Goal: Task Accomplishment & Management: Use online tool/utility

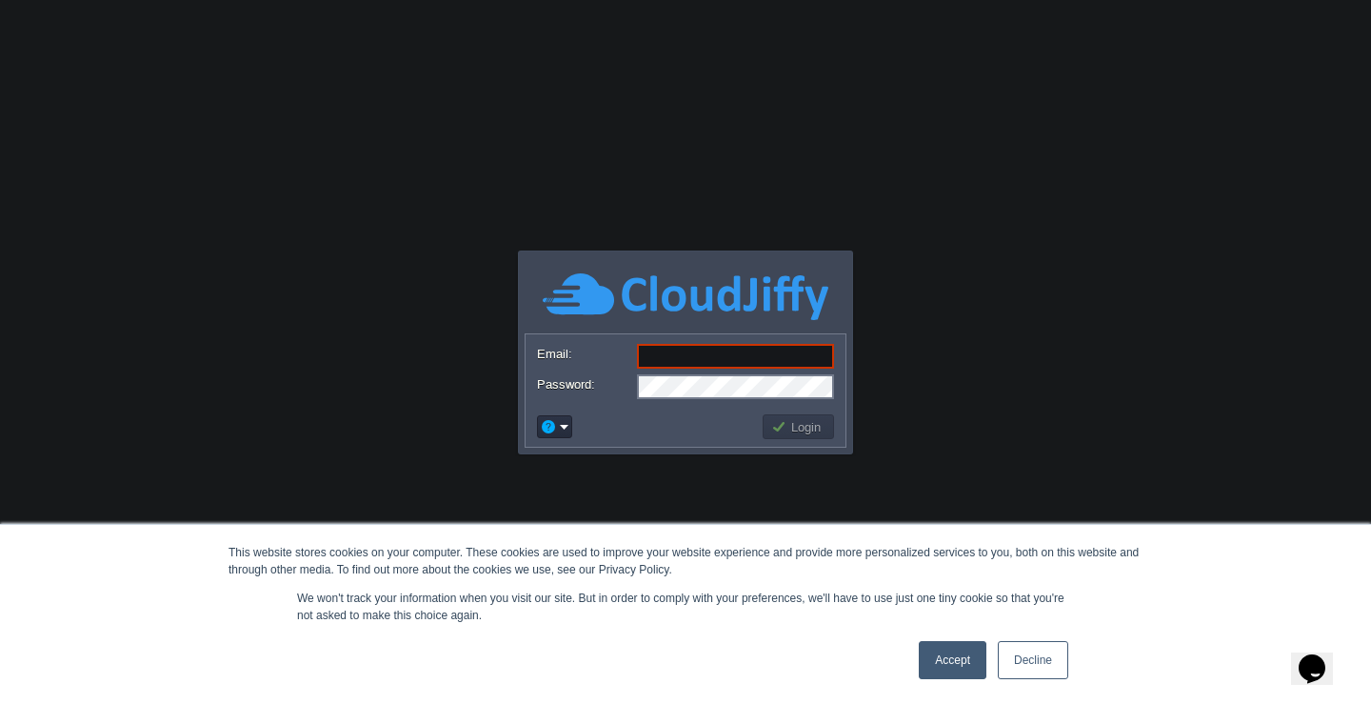
click at [1050, 666] on link "Decline" at bounding box center [1033, 660] width 70 height 38
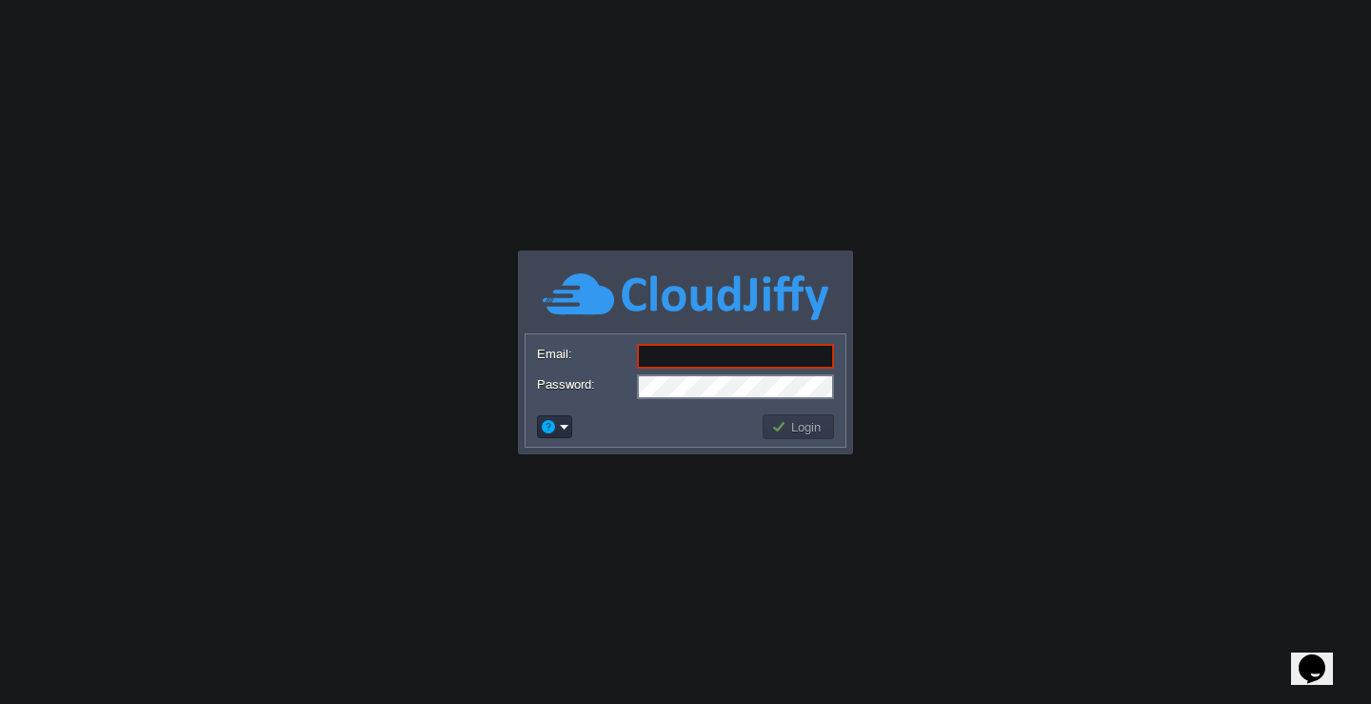
click at [708, 357] on input "Email:" at bounding box center [735, 356] width 197 height 25
type input "[EMAIL_ADDRESS][DOMAIN_NAME]"
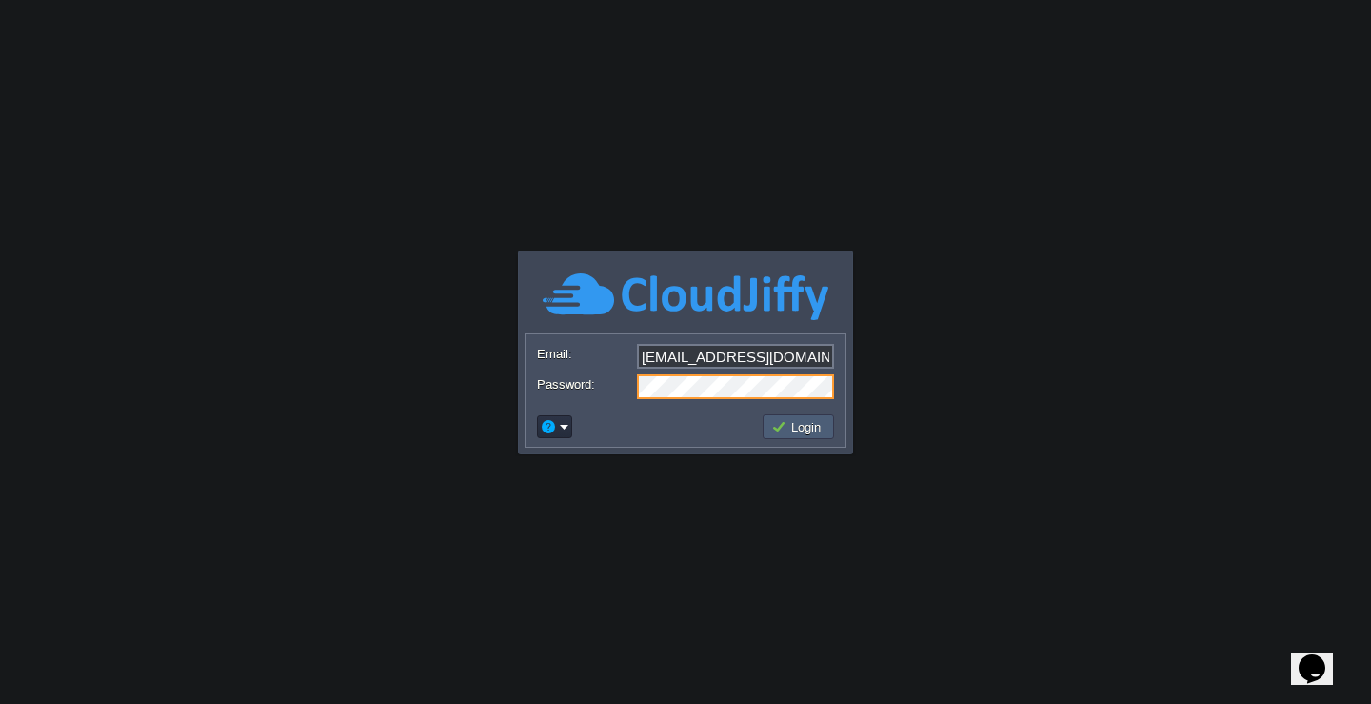
click at [812, 420] on button "Login" at bounding box center [798, 426] width 55 height 17
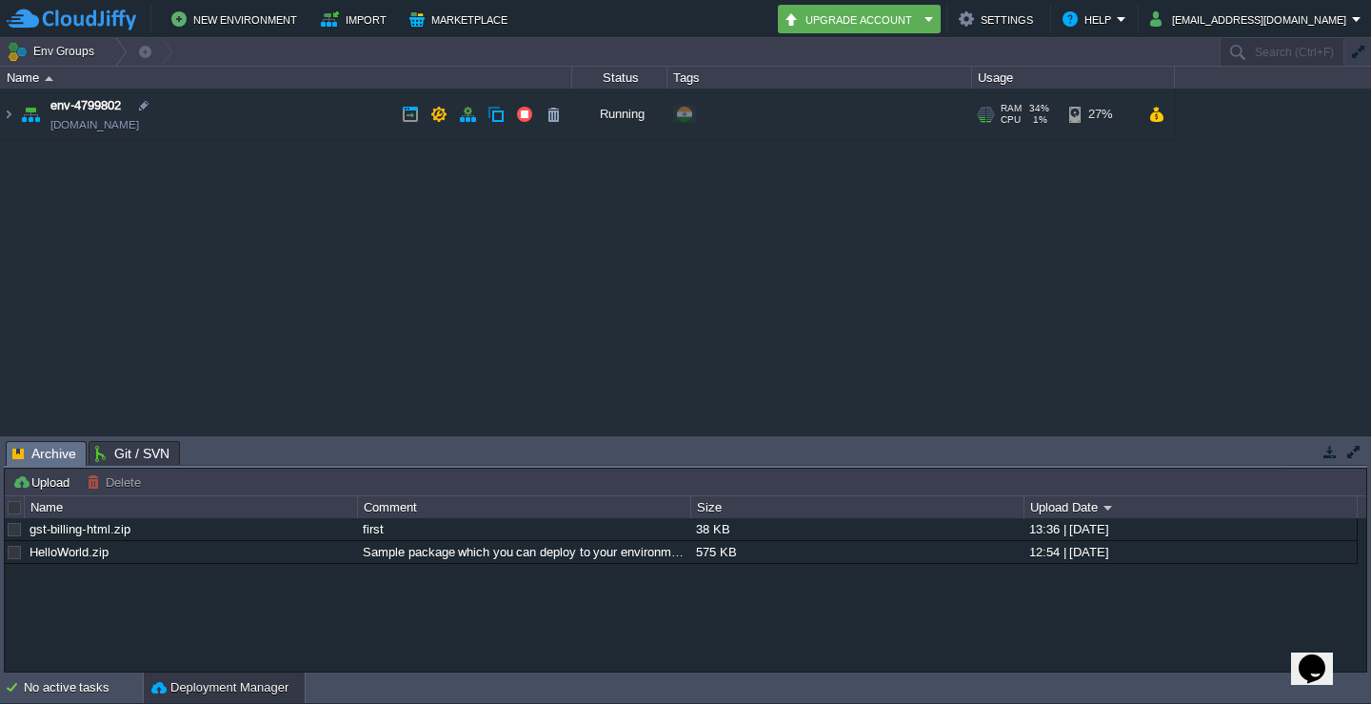
click at [111, 117] on link "[DOMAIN_NAME]" at bounding box center [94, 124] width 89 height 19
click at [11, 113] on img at bounding box center [8, 114] width 15 height 51
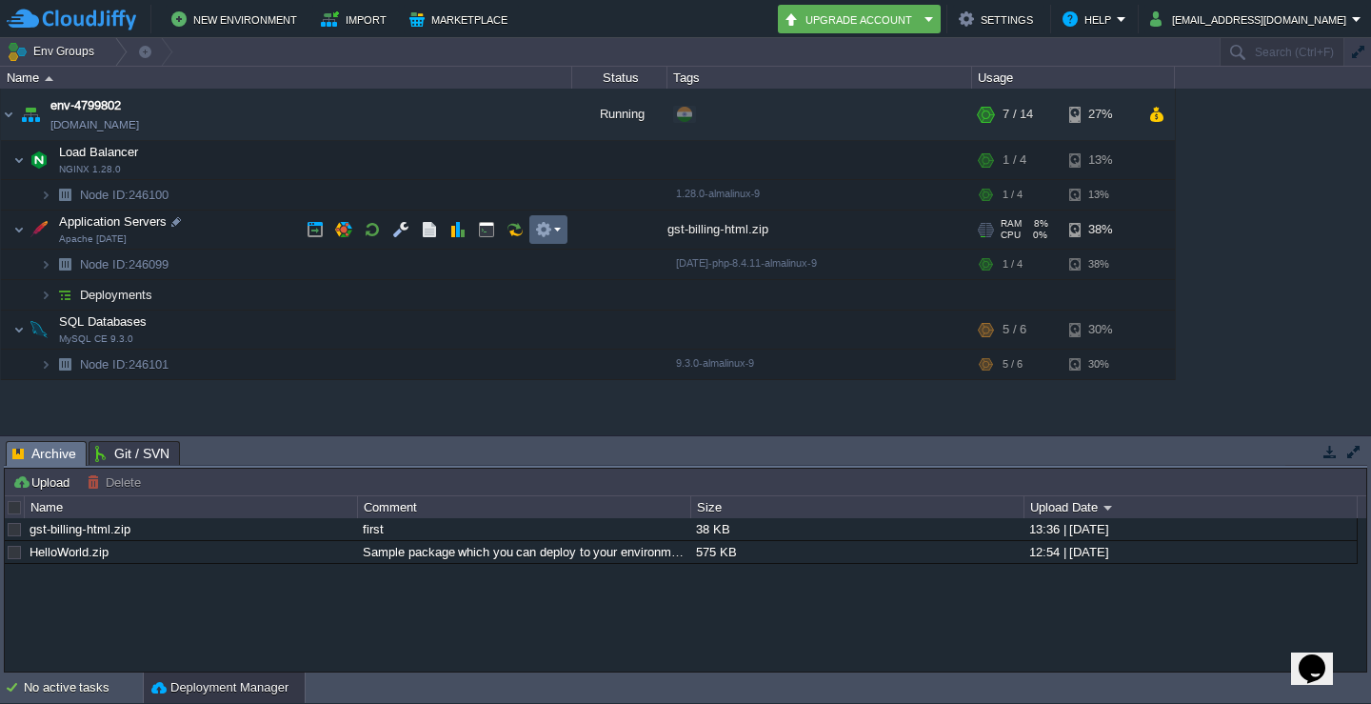
click at [558, 235] on em at bounding box center [548, 229] width 26 height 17
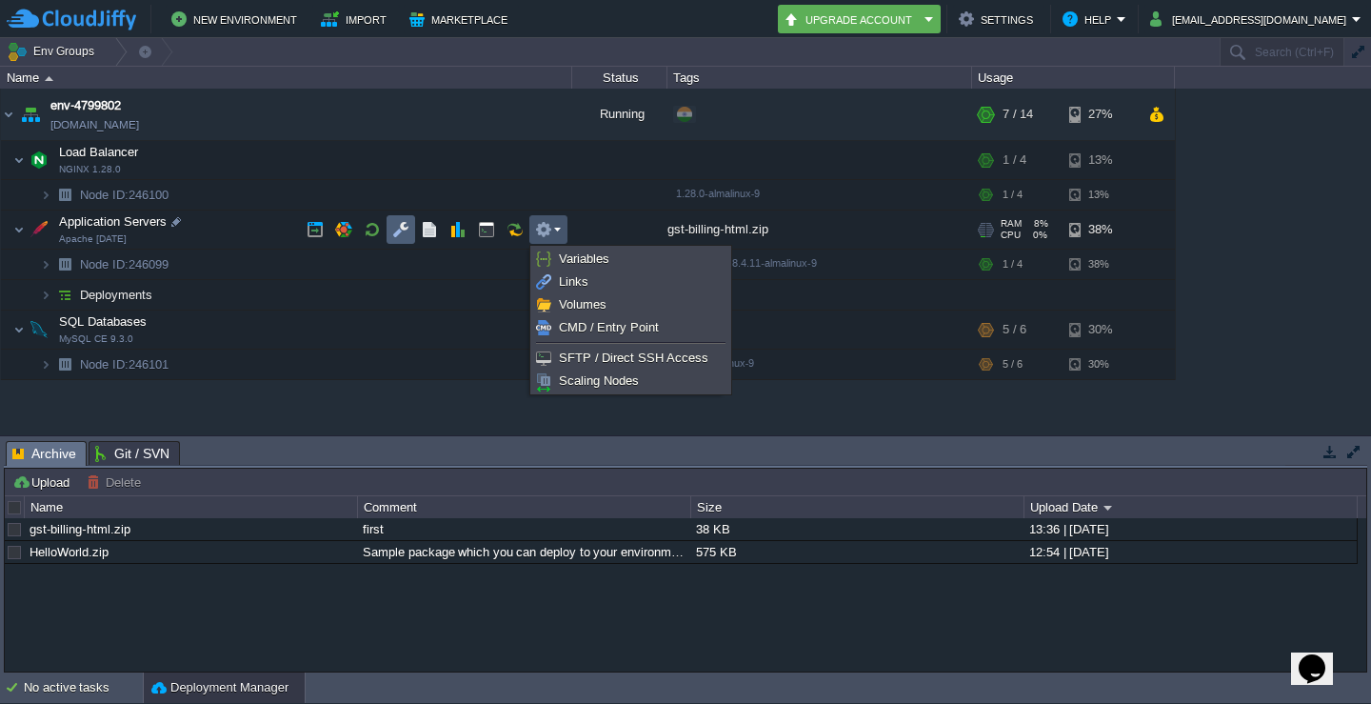
click at [402, 231] on button "button" at bounding box center [400, 229] width 17 height 17
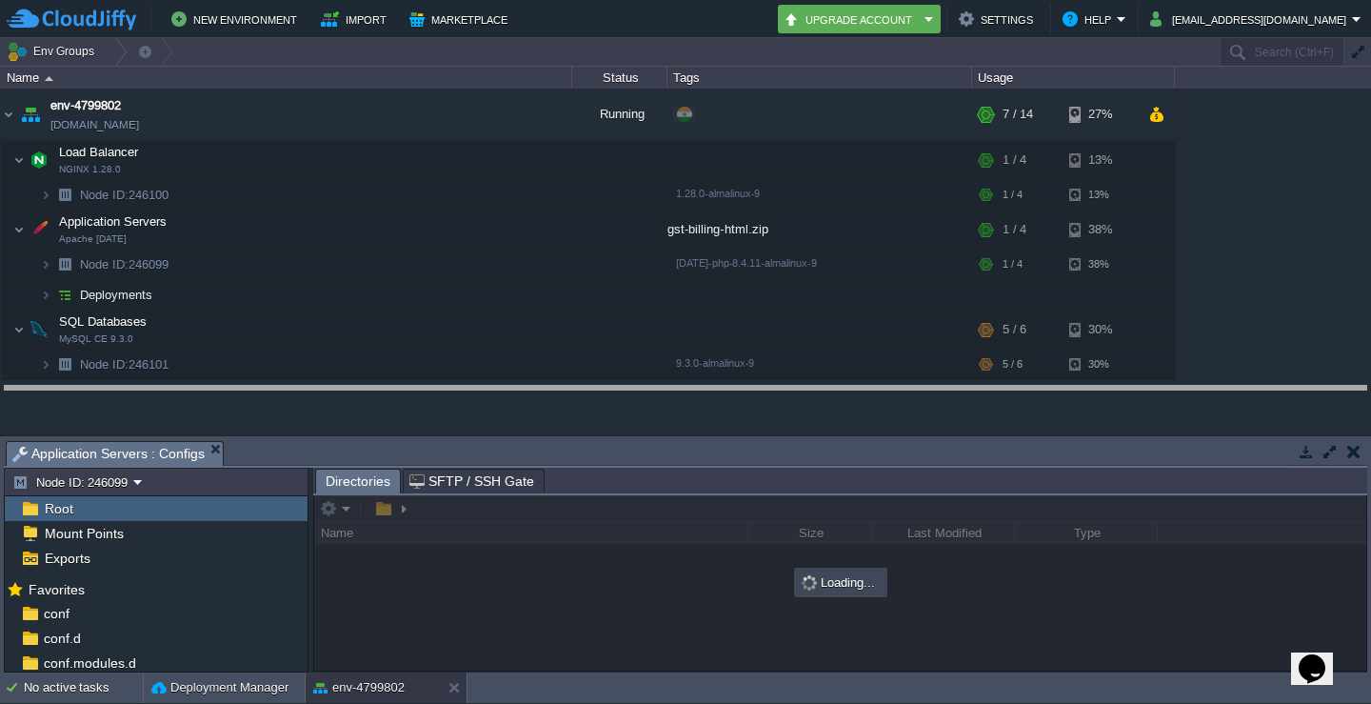
drag, startPoint x: 644, startPoint y: 446, endPoint x: 645, endPoint y: 384, distance: 61.9
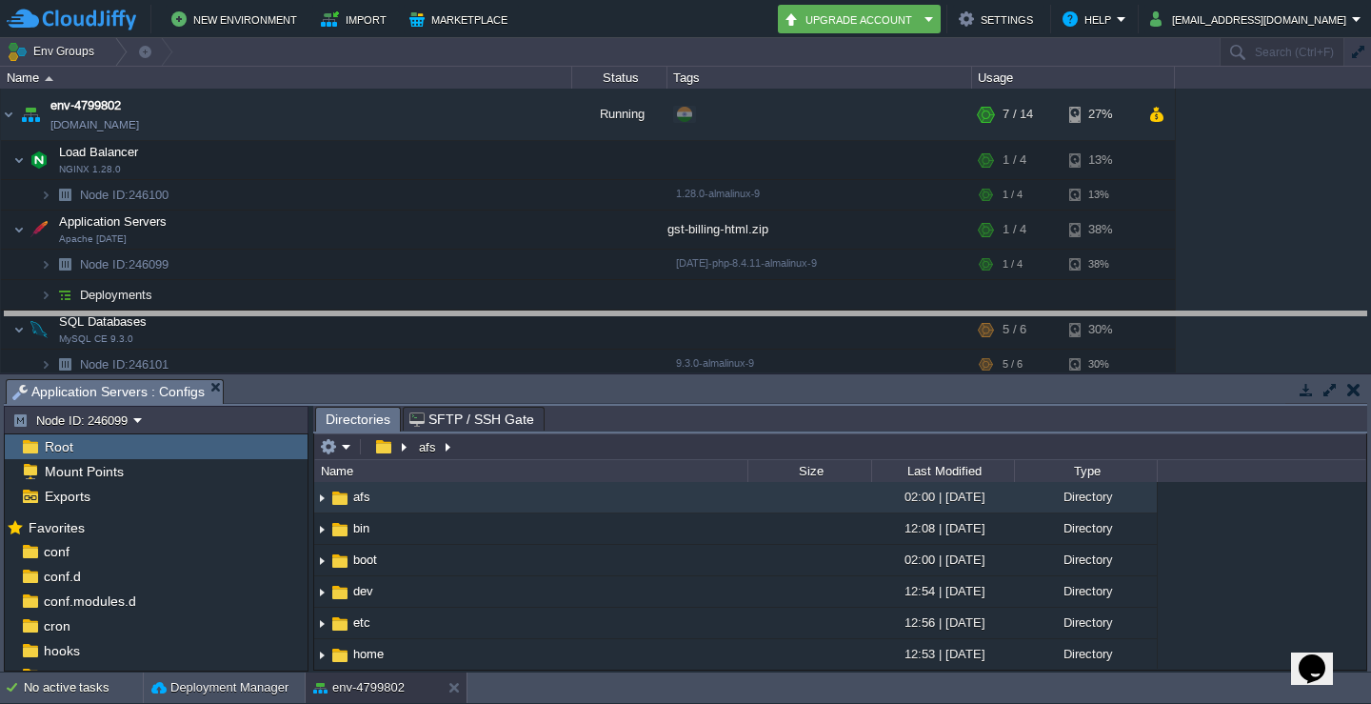
drag, startPoint x: 652, startPoint y: 378, endPoint x: 656, endPoint y: 310, distance: 67.7
click at [656, 310] on body "New Environment Import Marketplace Bonus ₹0.00 Upgrade Account Settings Help [E…" at bounding box center [685, 352] width 1371 height 704
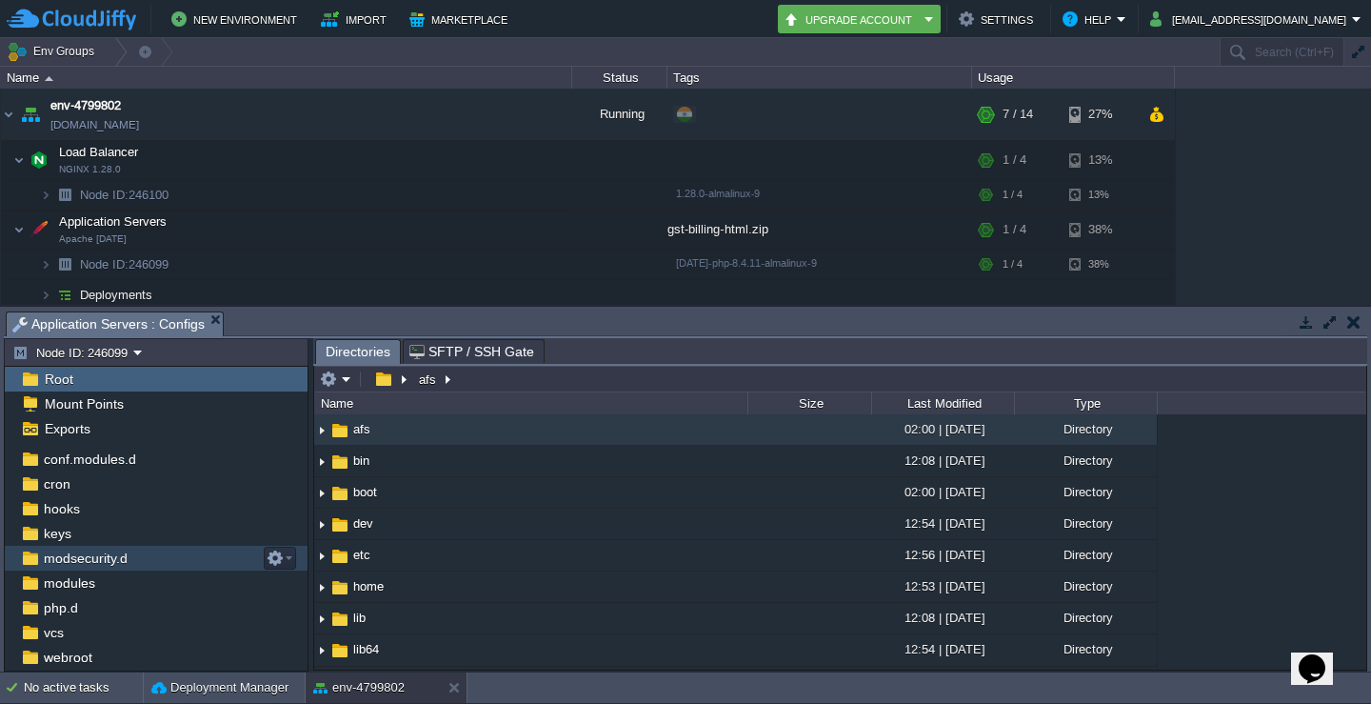
scroll to position [119, 0]
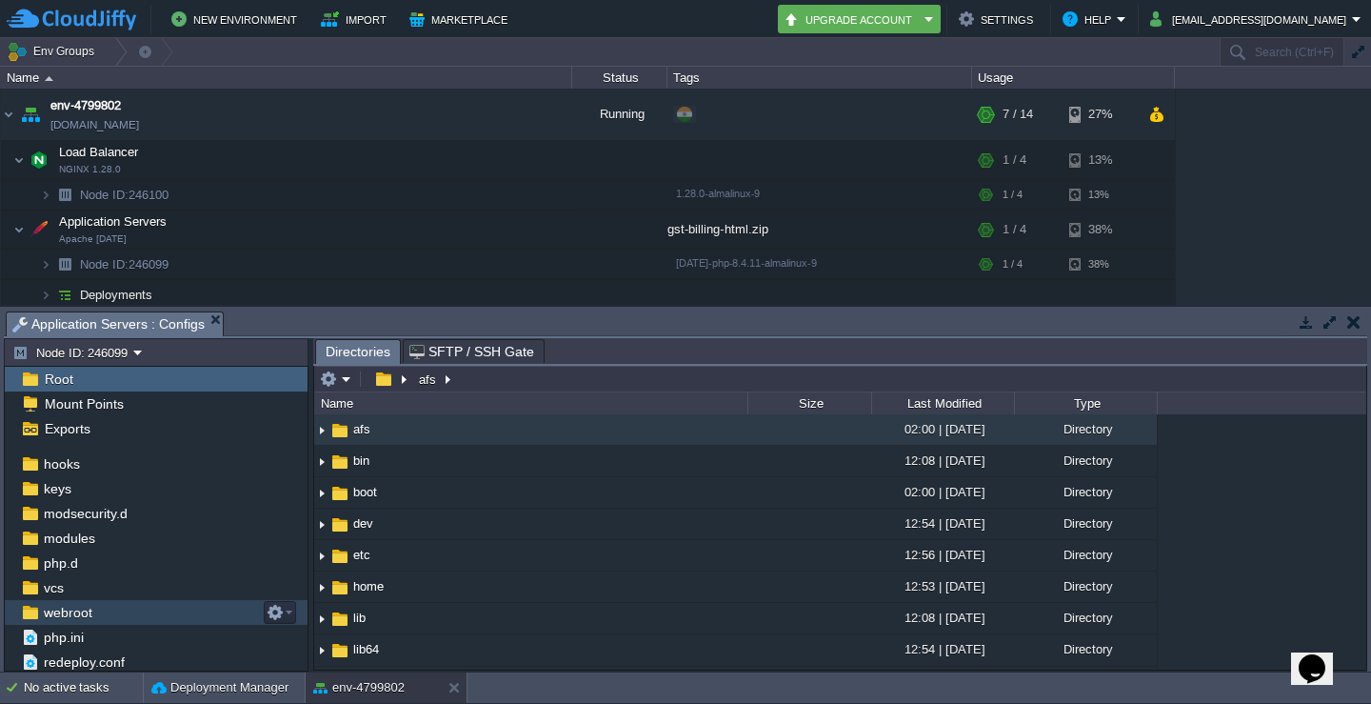
click at [83, 614] on span "webroot" at bounding box center [67, 612] width 55 height 17
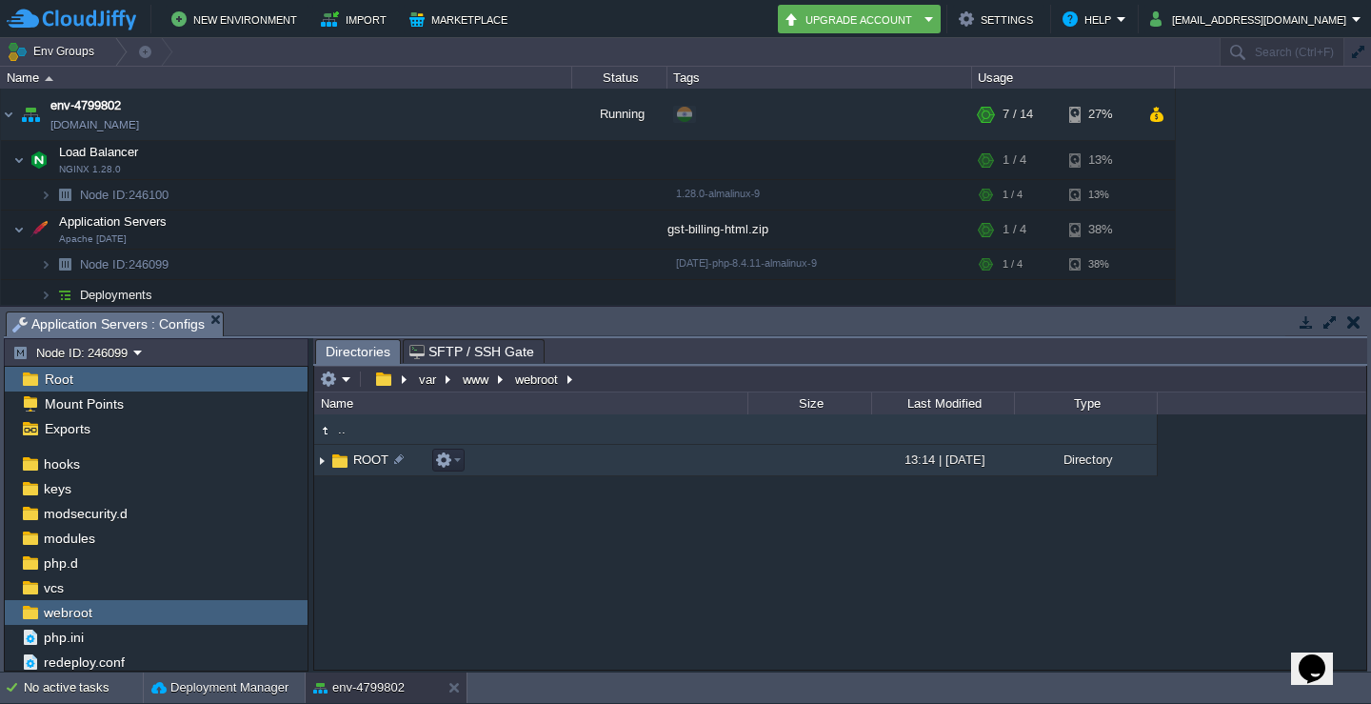
click at [334, 463] on img at bounding box center [339, 460] width 21 height 21
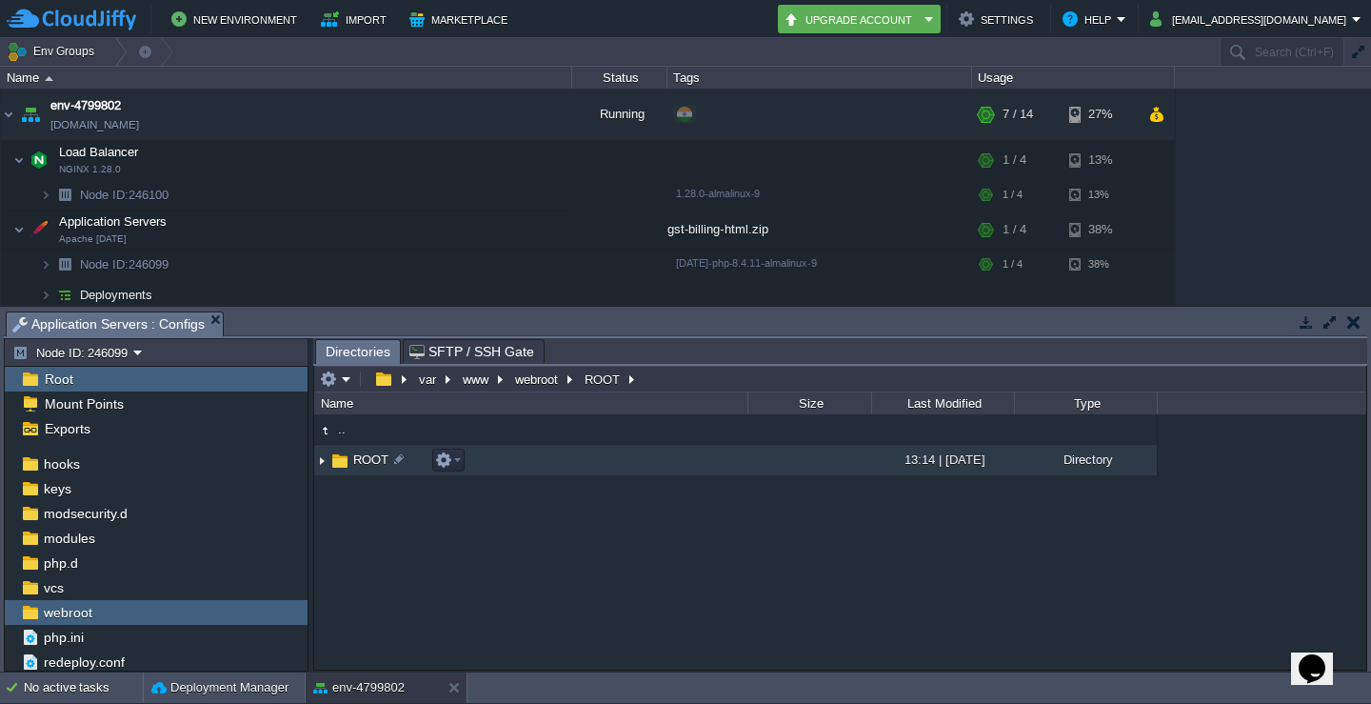
click at [323, 459] on img at bounding box center [321, 461] width 15 height 30
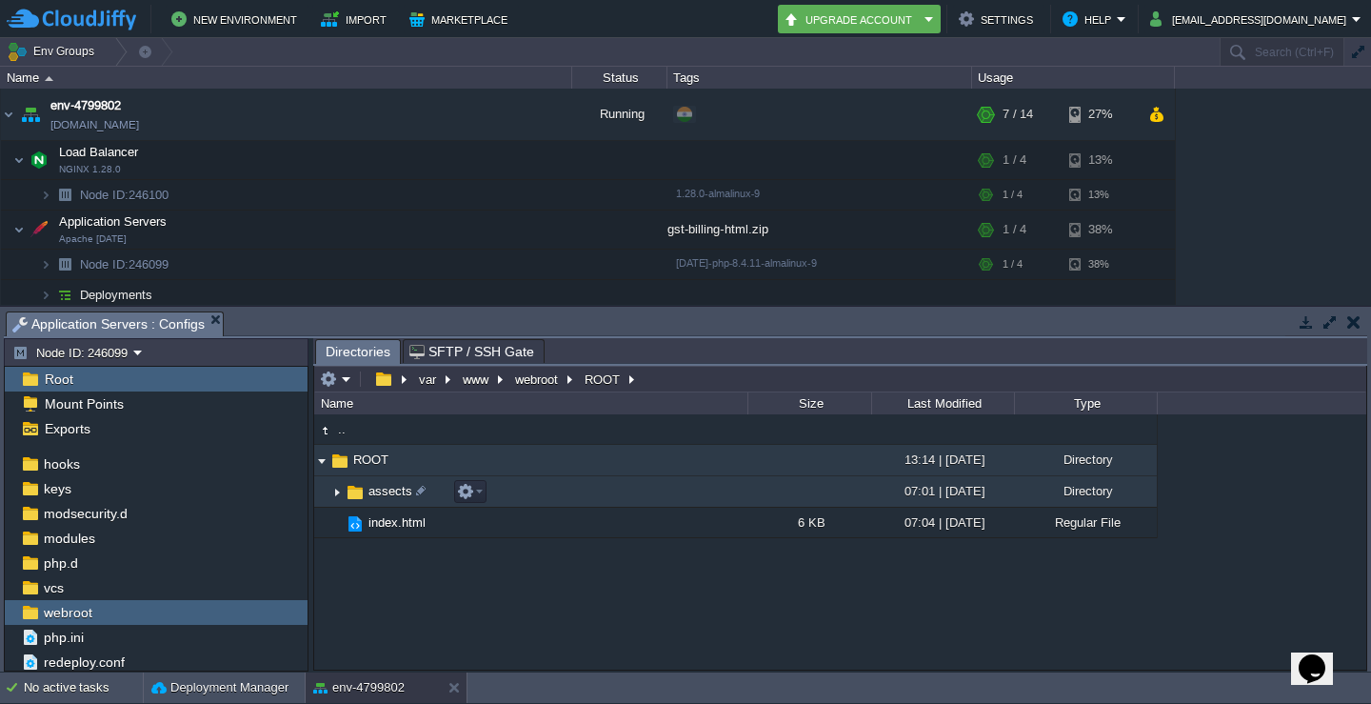
click at [334, 493] on img at bounding box center [336, 492] width 15 height 30
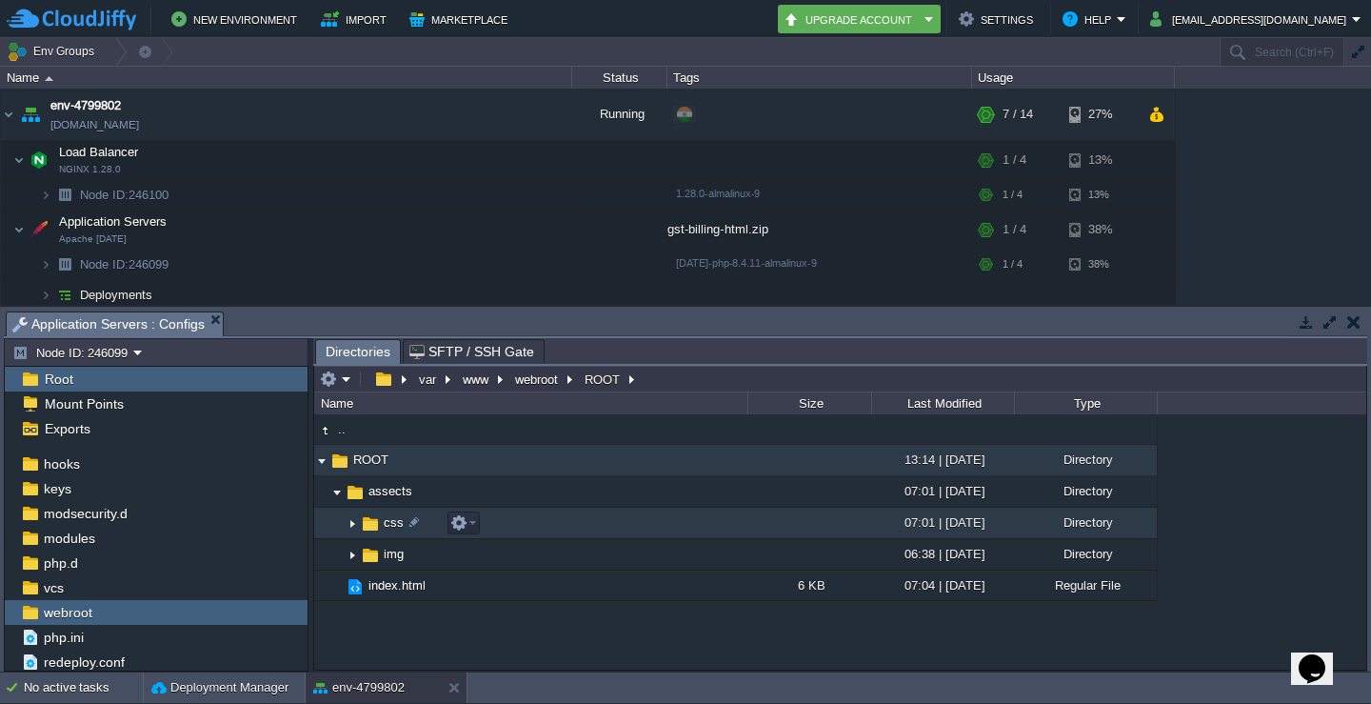
click at [353, 526] on img at bounding box center [352, 523] width 15 height 30
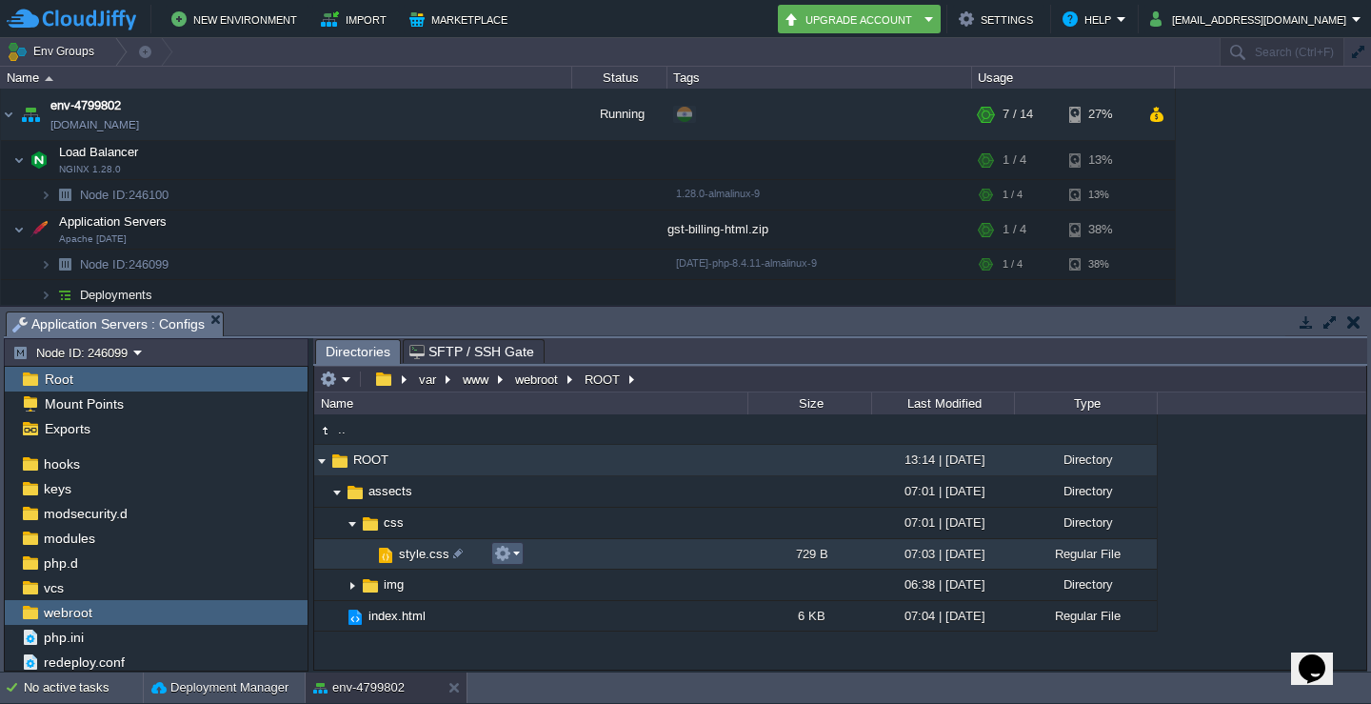
click at [517, 555] on em at bounding box center [507, 553] width 26 height 17
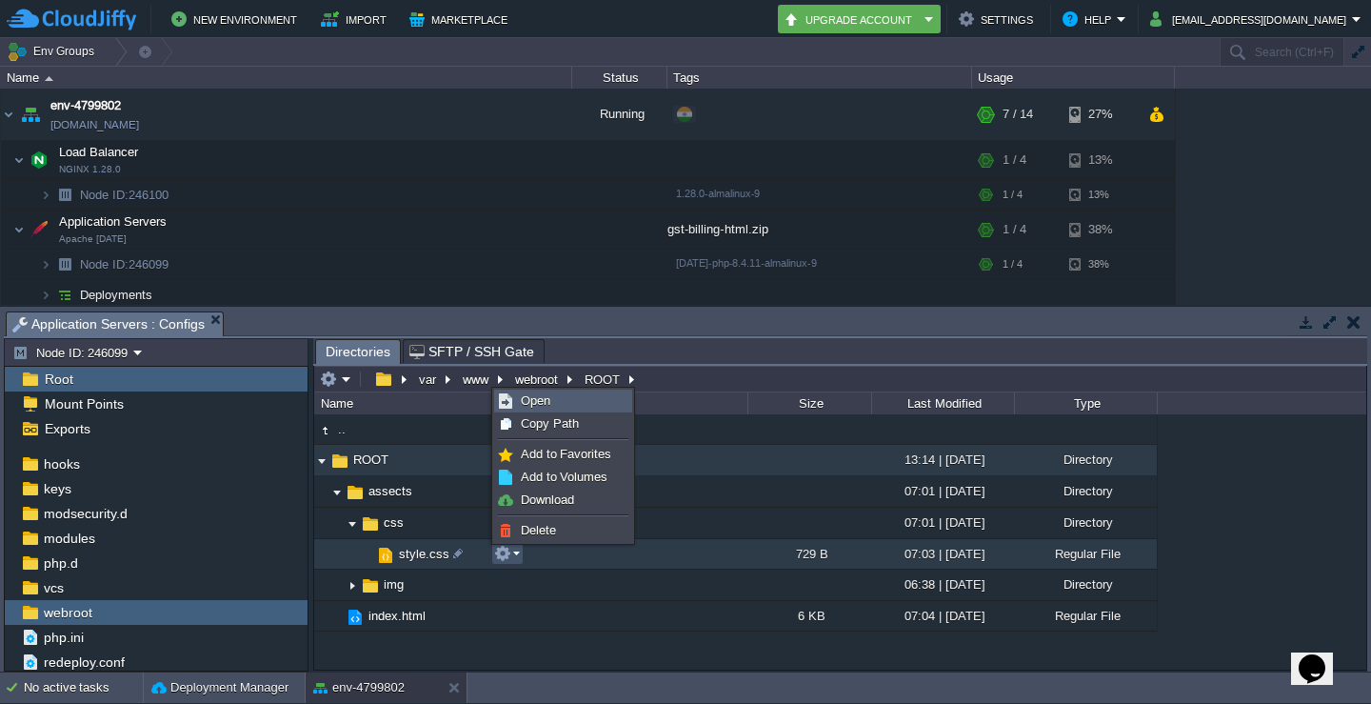
click at [592, 405] on link "Open" at bounding box center [563, 400] width 136 height 21
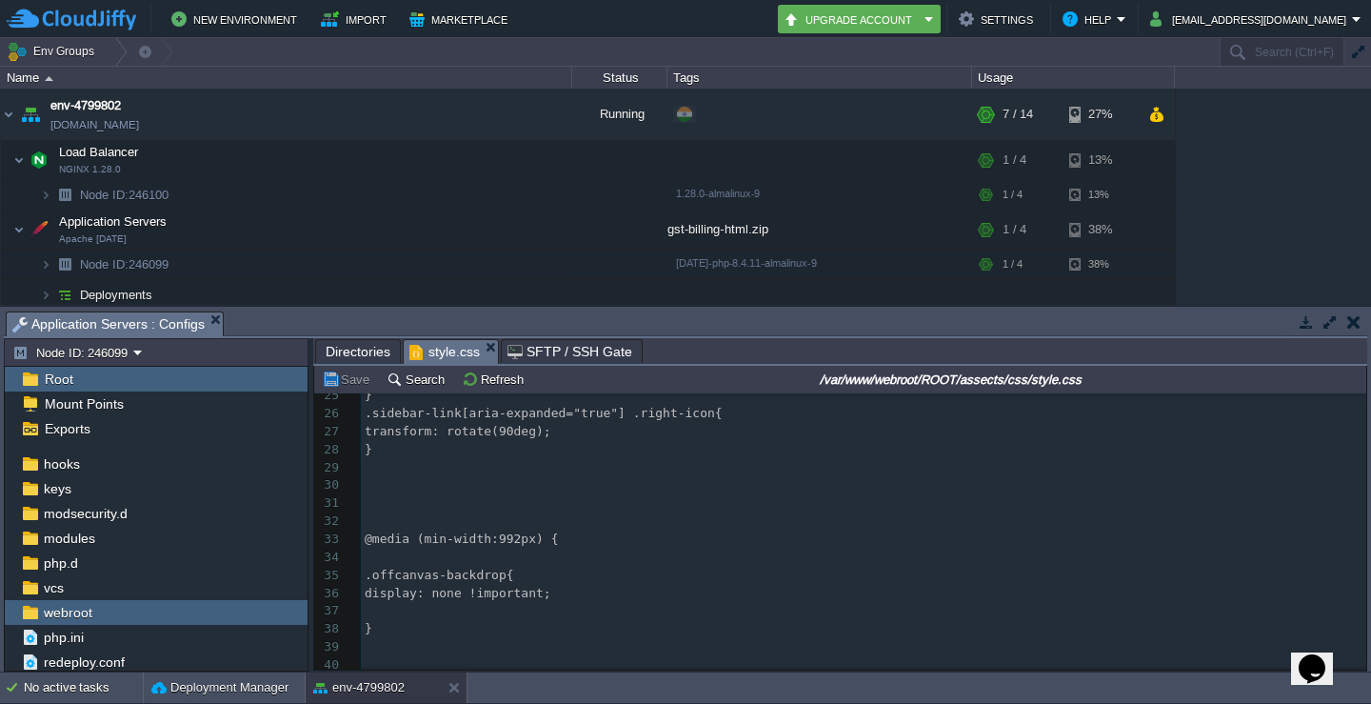
scroll to position [302, 0]
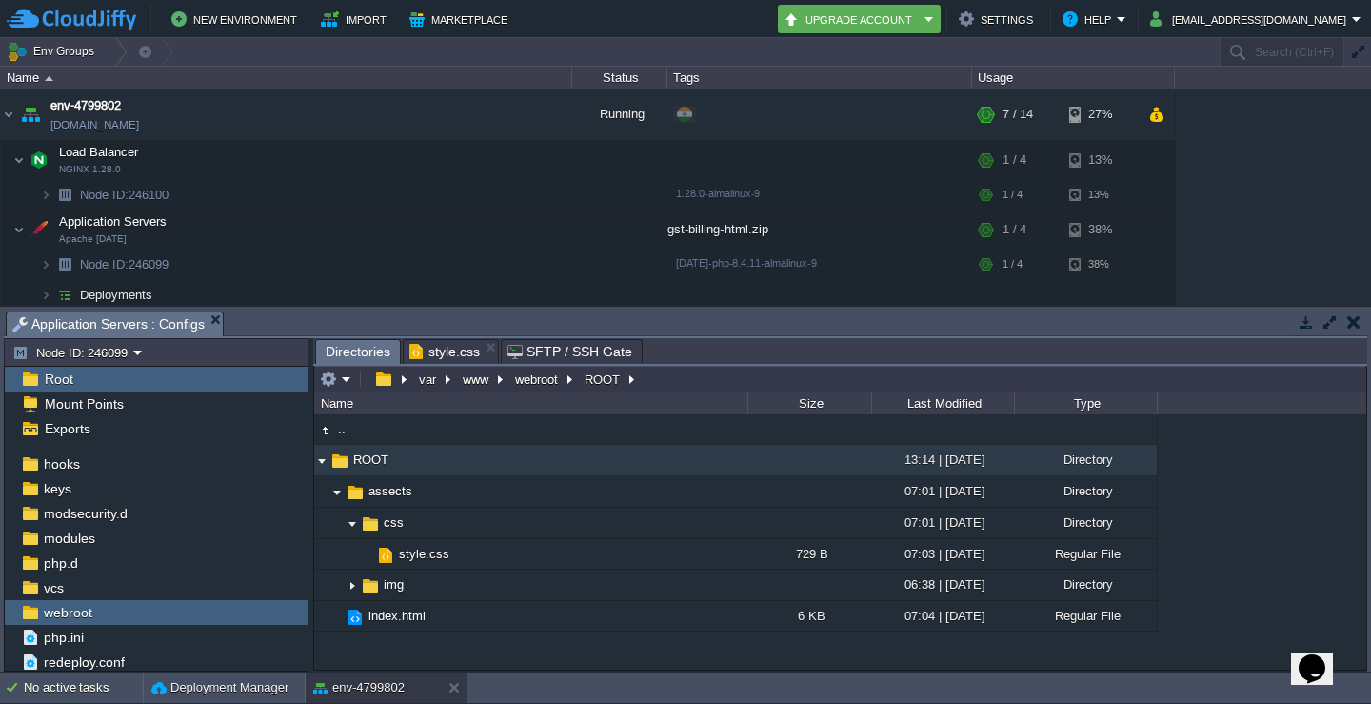
click at [362, 341] on span "Directories" at bounding box center [358, 352] width 65 height 24
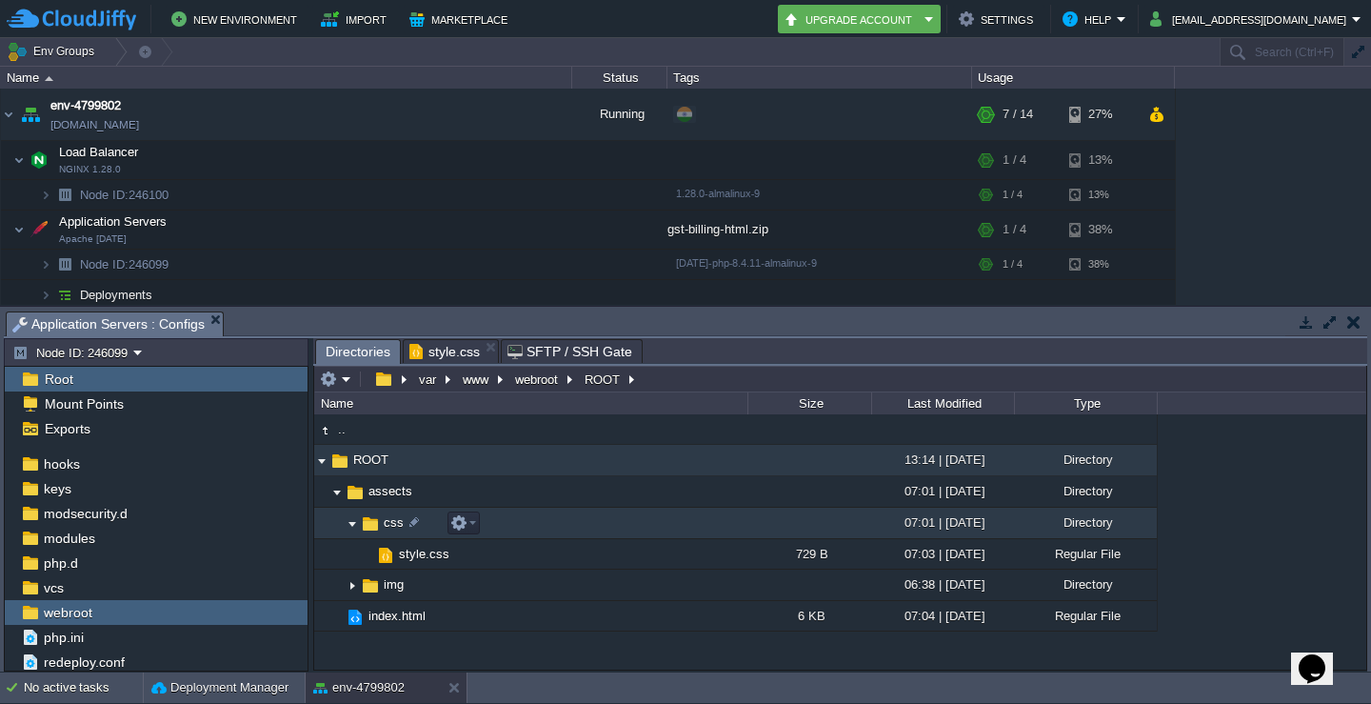
drag, startPoint x: 348, startPoint y: 523, endPoint x: 596, endPoint y: 517, distance: 248.6
click at [596, 517] on td "css" at bounding box center [530, 523] width 433 height 31
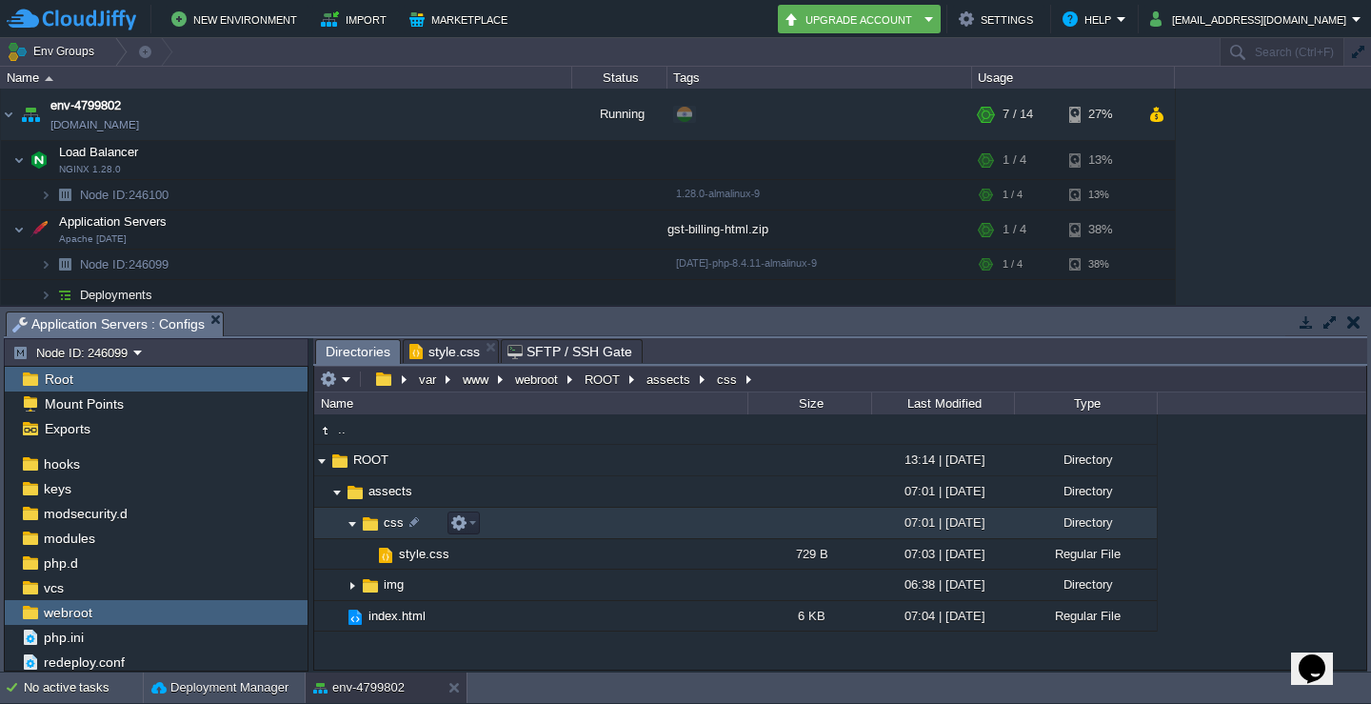
click at [577, 525] on td "css" at bounding box center [530, 523] width 433 height 31
click at [466, 522] on button "button" at bounding box center [458, 522] width 17 height 17
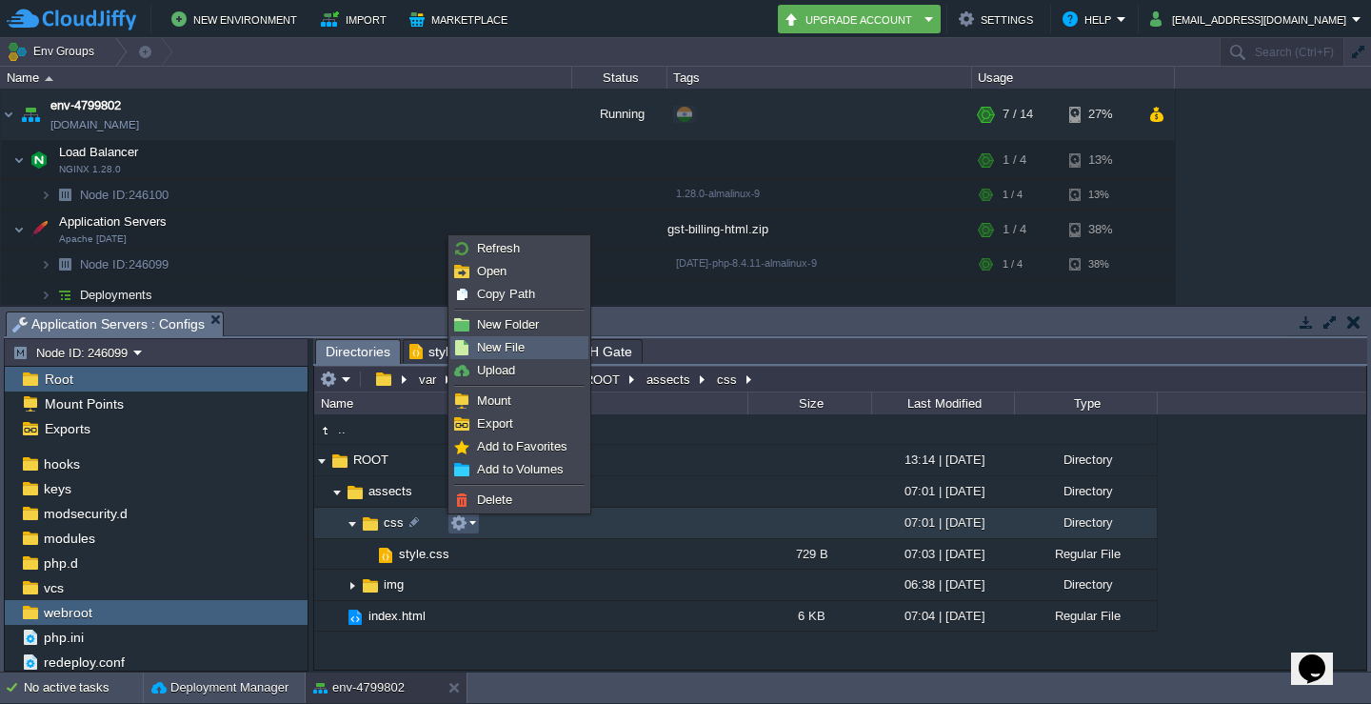
click at [528, 339] on link "New File" at bounding box center [519, 347] width 136 height 21
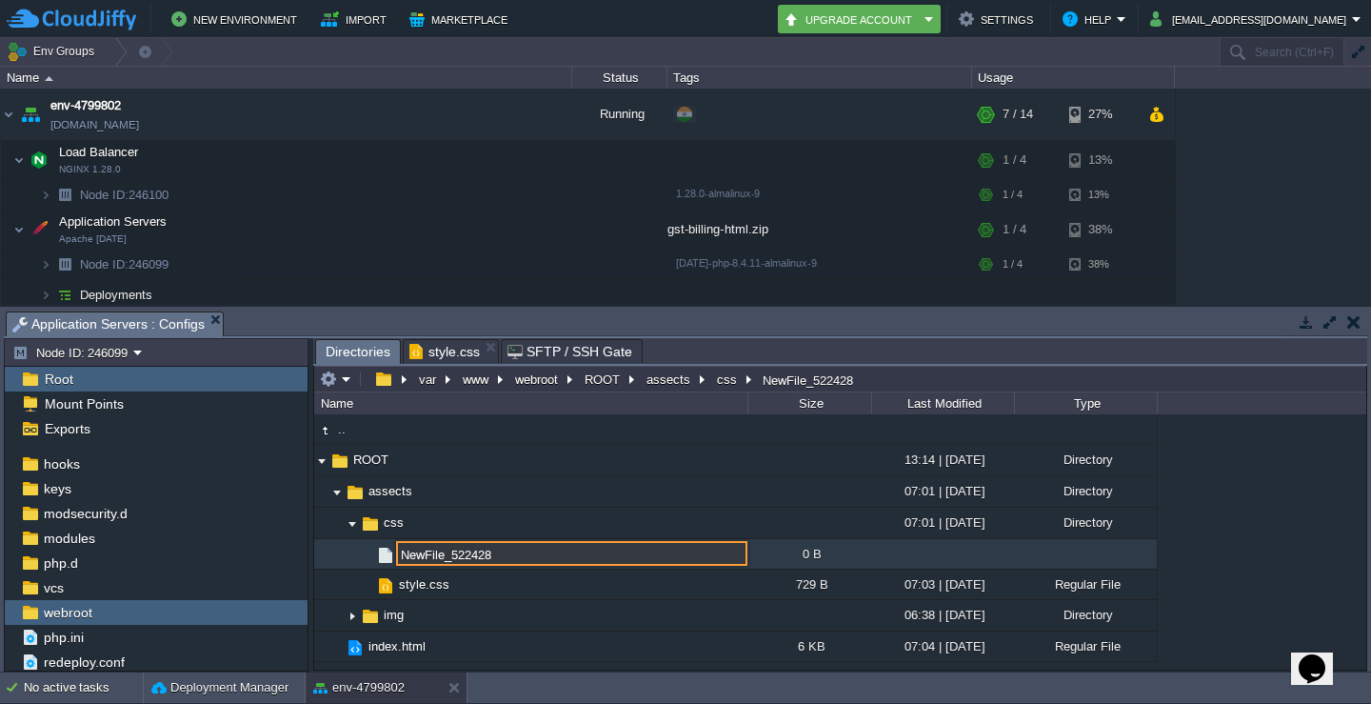
click at [488, 558] on input "NewFile_522428" at bounding box center [571, 553] width 351 height 25
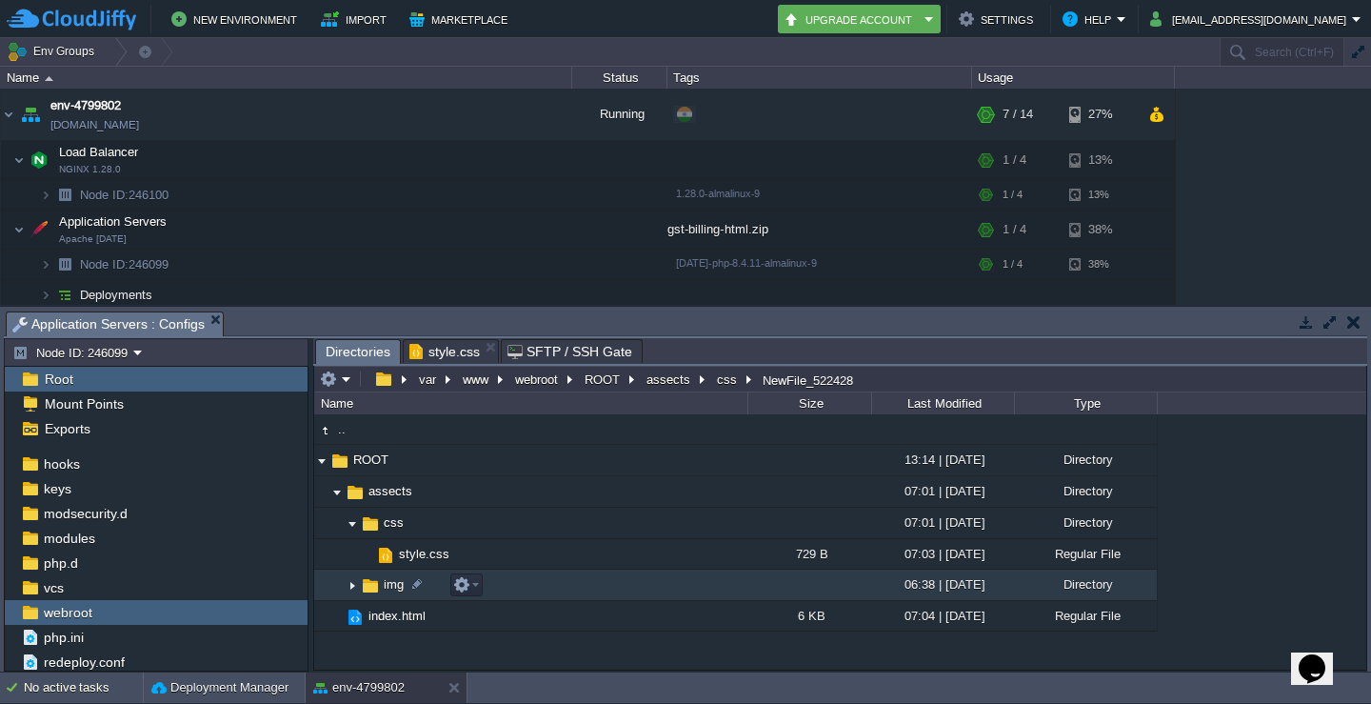
click at [528, 579] on table ".. css 07:01 | [DATE] Directory .. style.css 729 B 07:03 | [DATE] Regular File …" at bounding box center [735, 554] width 843 height 93
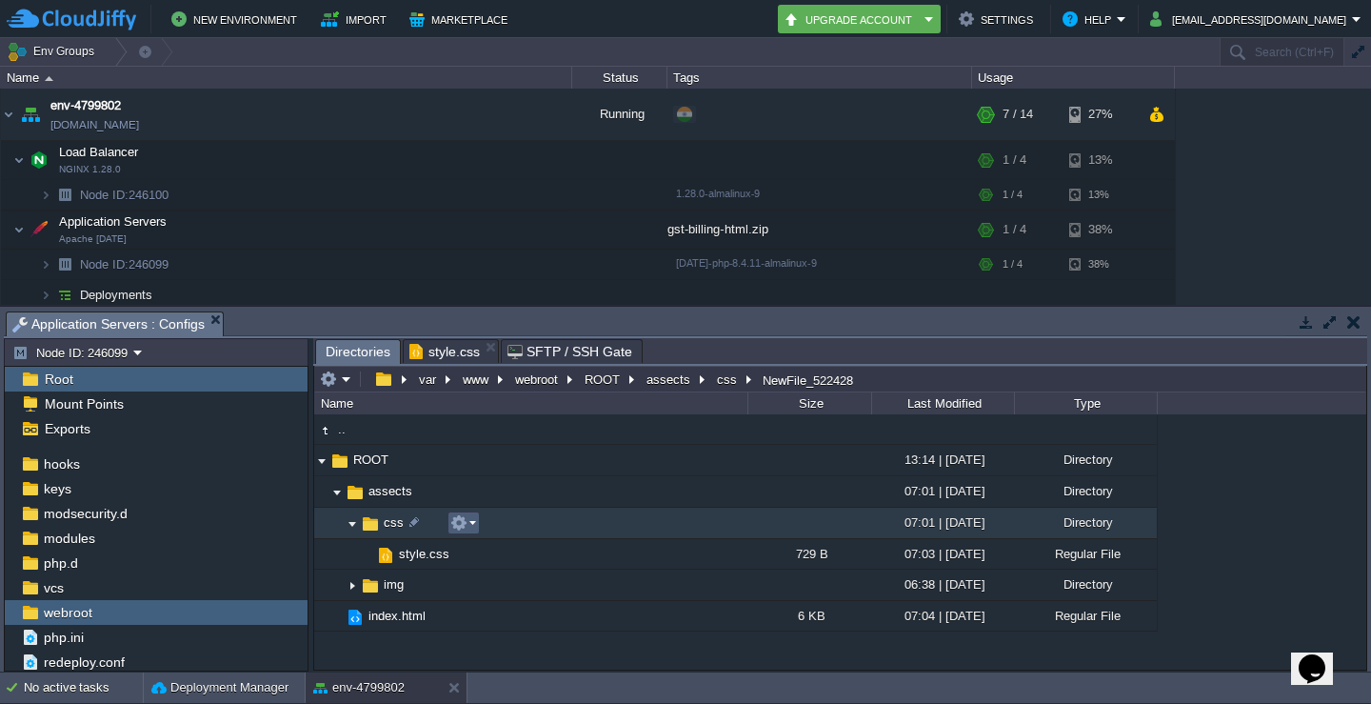
click at [468, 524] on em at bounding box center [463, 522] width 26 height 17
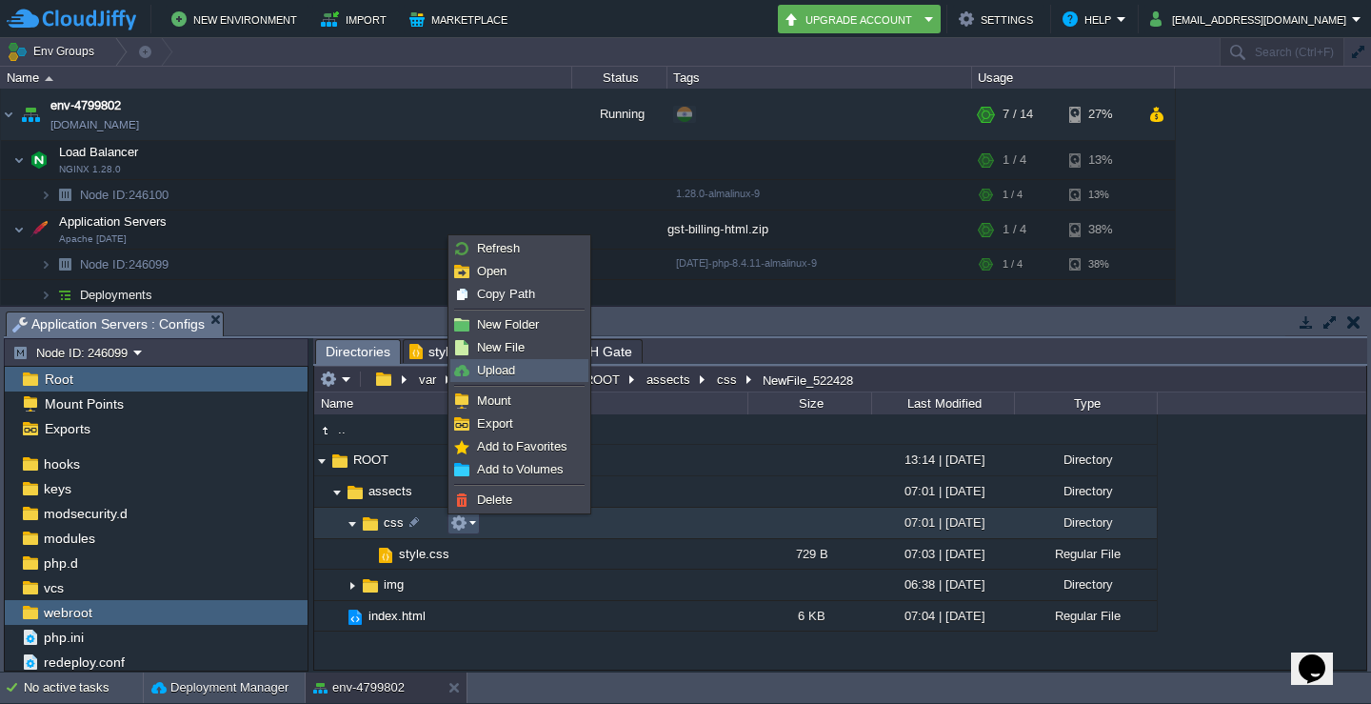
click at [520, 368] on link "Upload" at bounding box center [519, 370] width 136 height 21
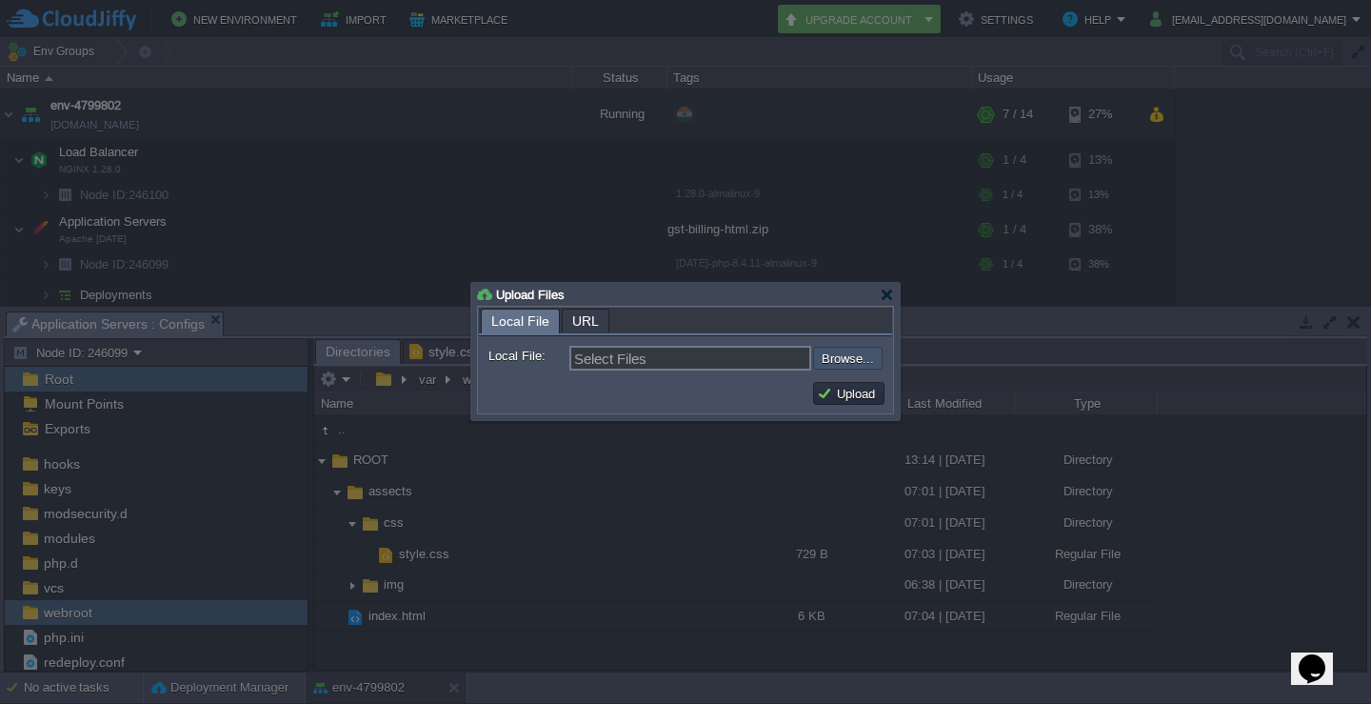
click at [830, 363] on input "file" at bounding box center [762, 358] width 241 height 23
click at [891, 293] on div at bounding box center [887, 295] width 14 height 14
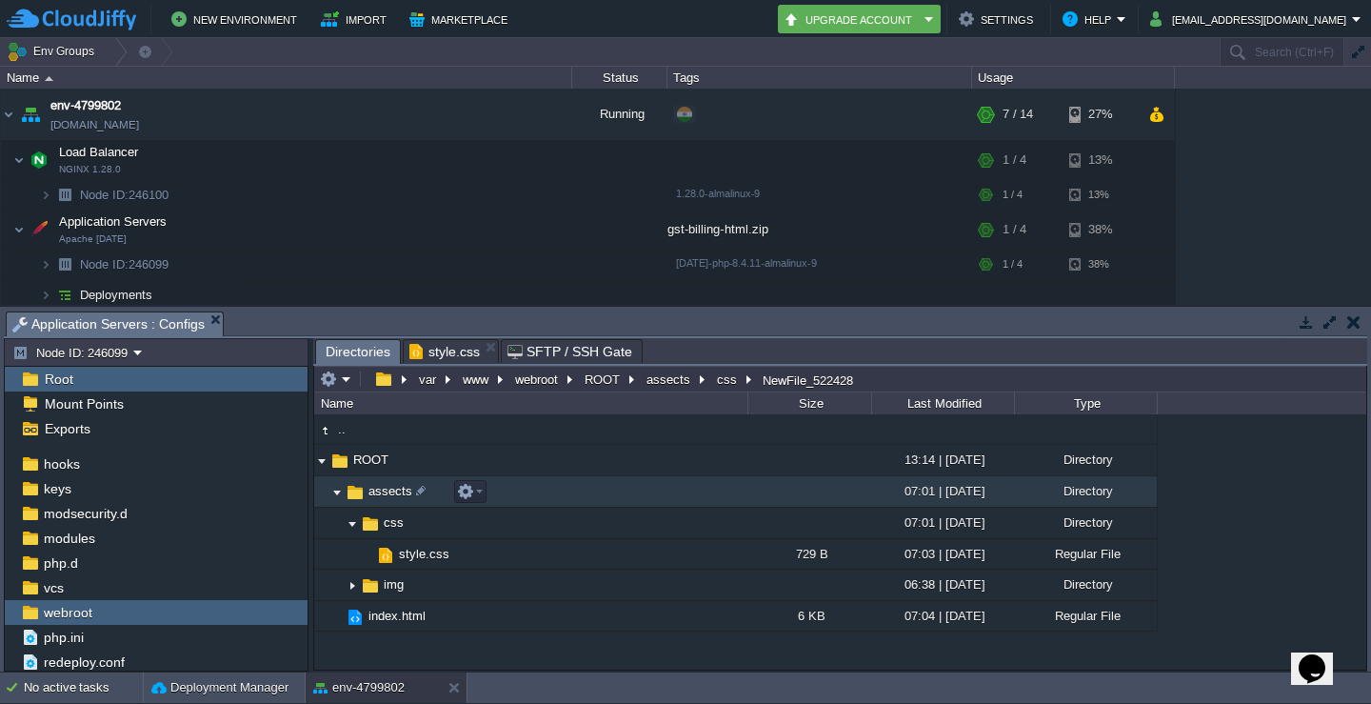
click at [335, 494] on img at bounding box center [336, 492] width 15 height 30
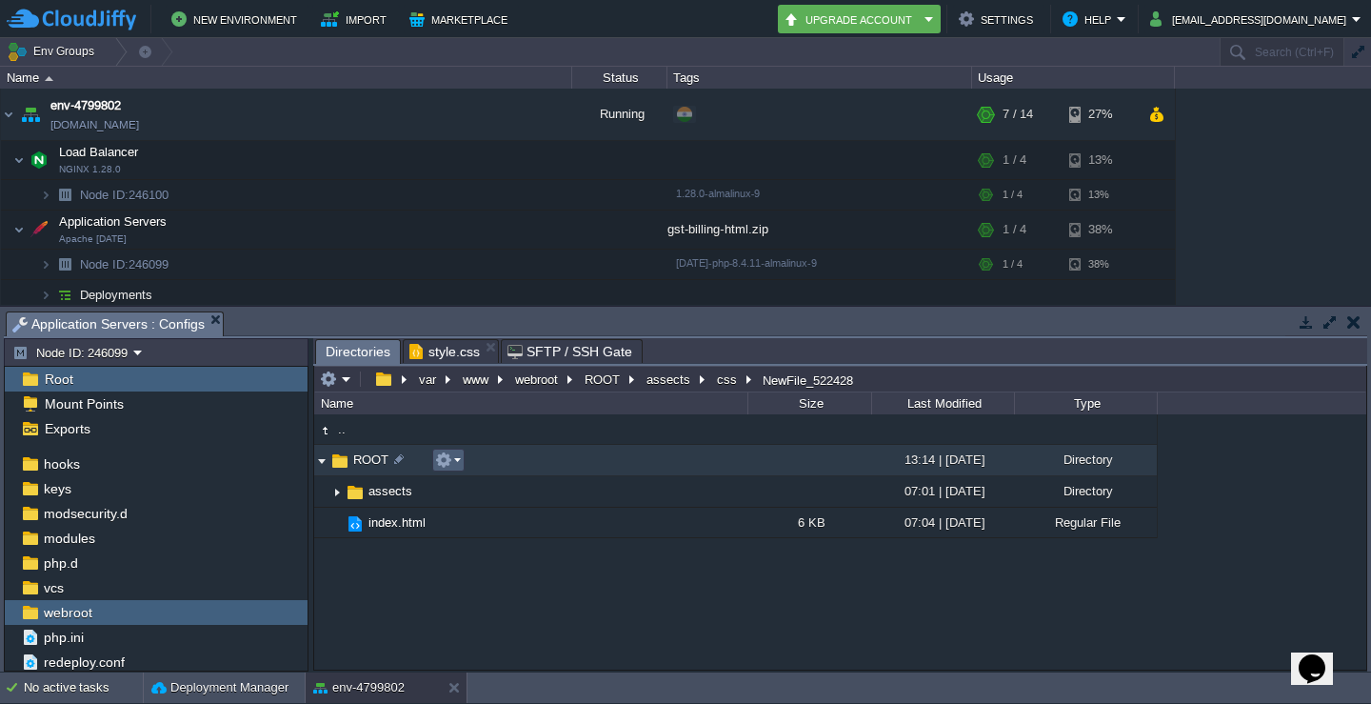
click at [459, 459] on em at bounding box center [448, 459] width 26 height 17
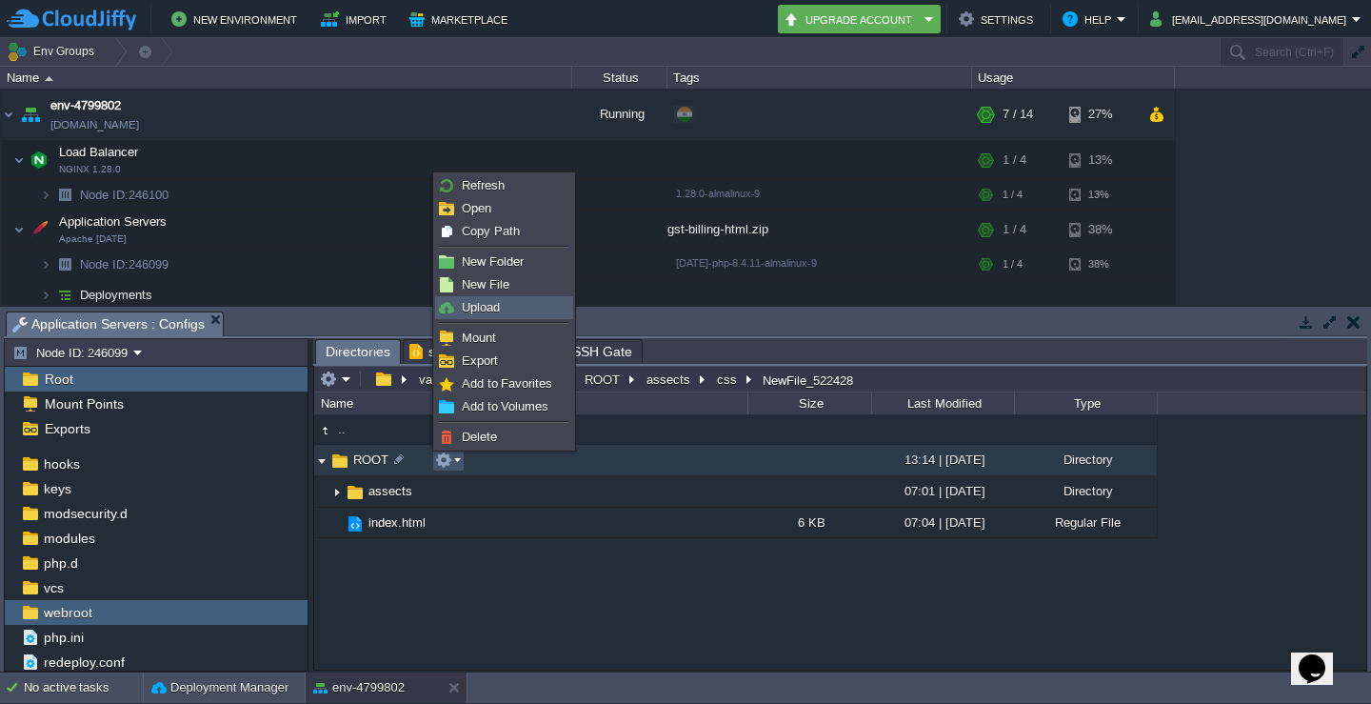
click at [500, 306] on link "Upload" at bounding box center [504, 307] width 136 height 21
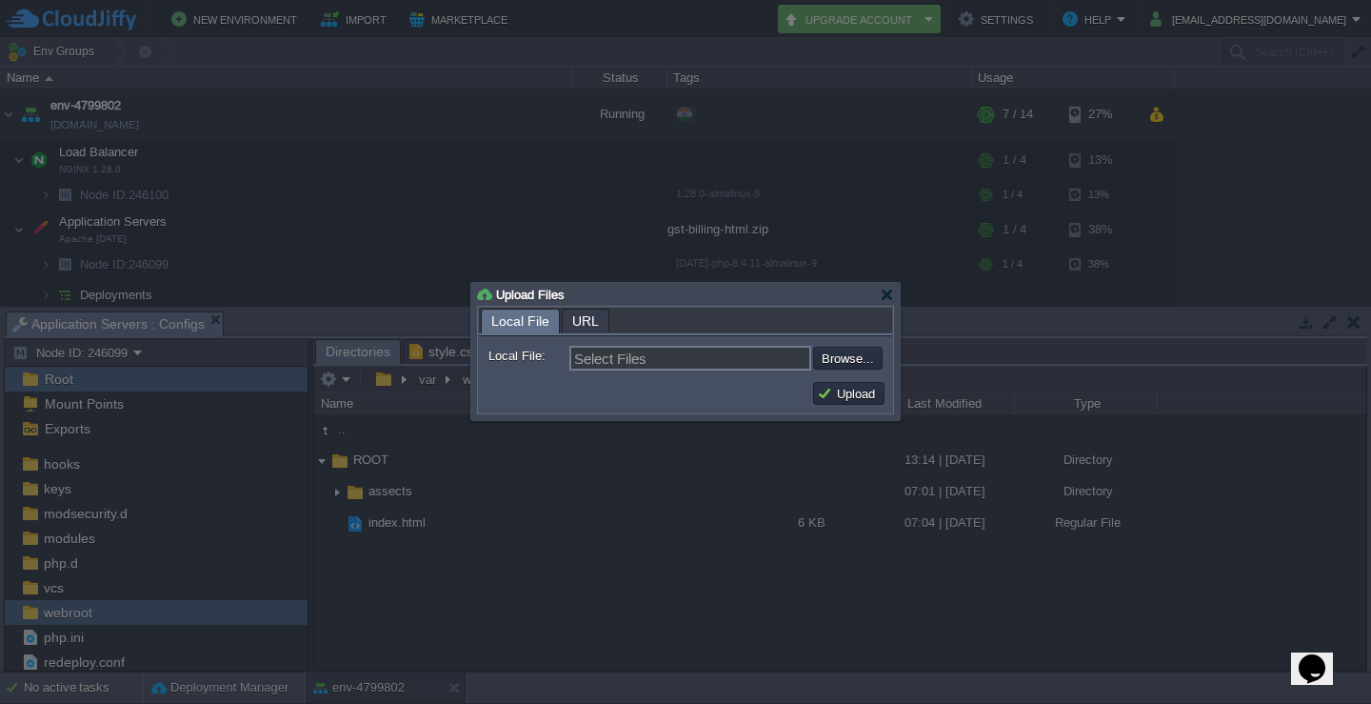
click at [893, 289] on div at bounding box center [887, 295] width 14 height 14
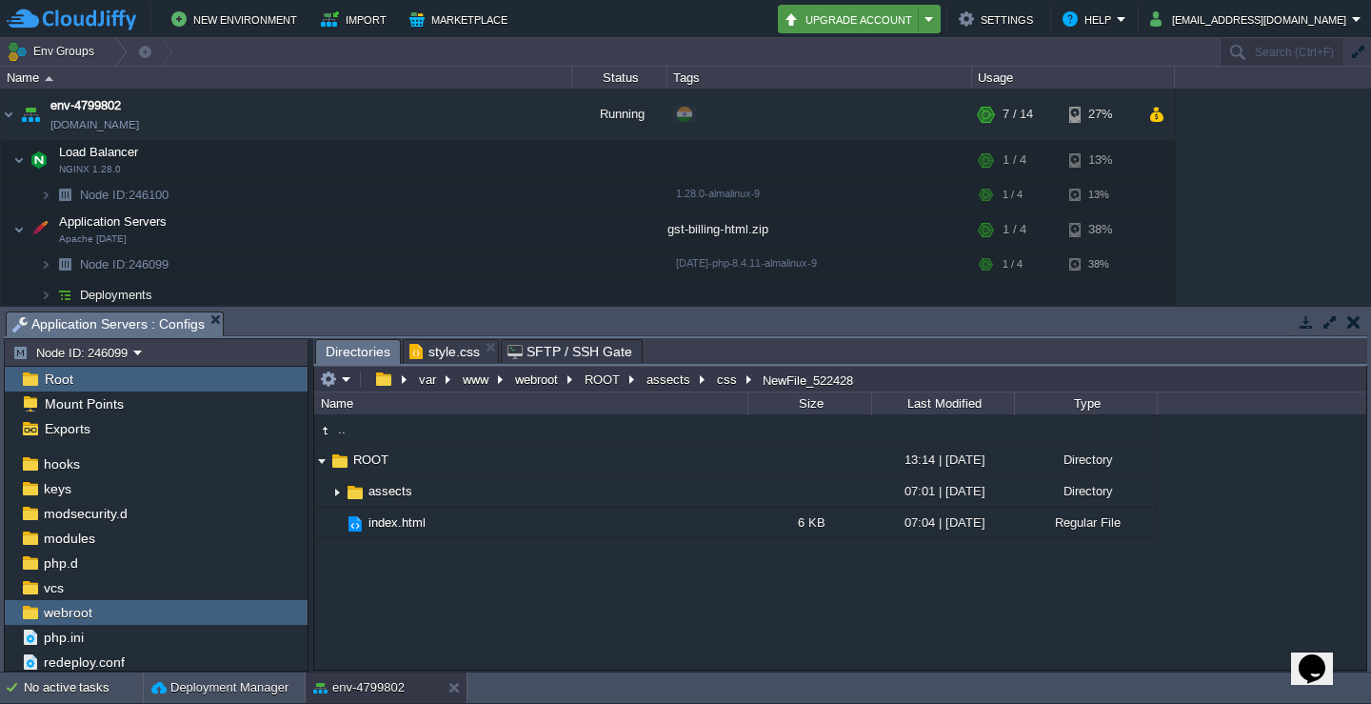
click at [906, 17] on button "Upgrade Account" at bounding box center [851, 19] width 135 height 23
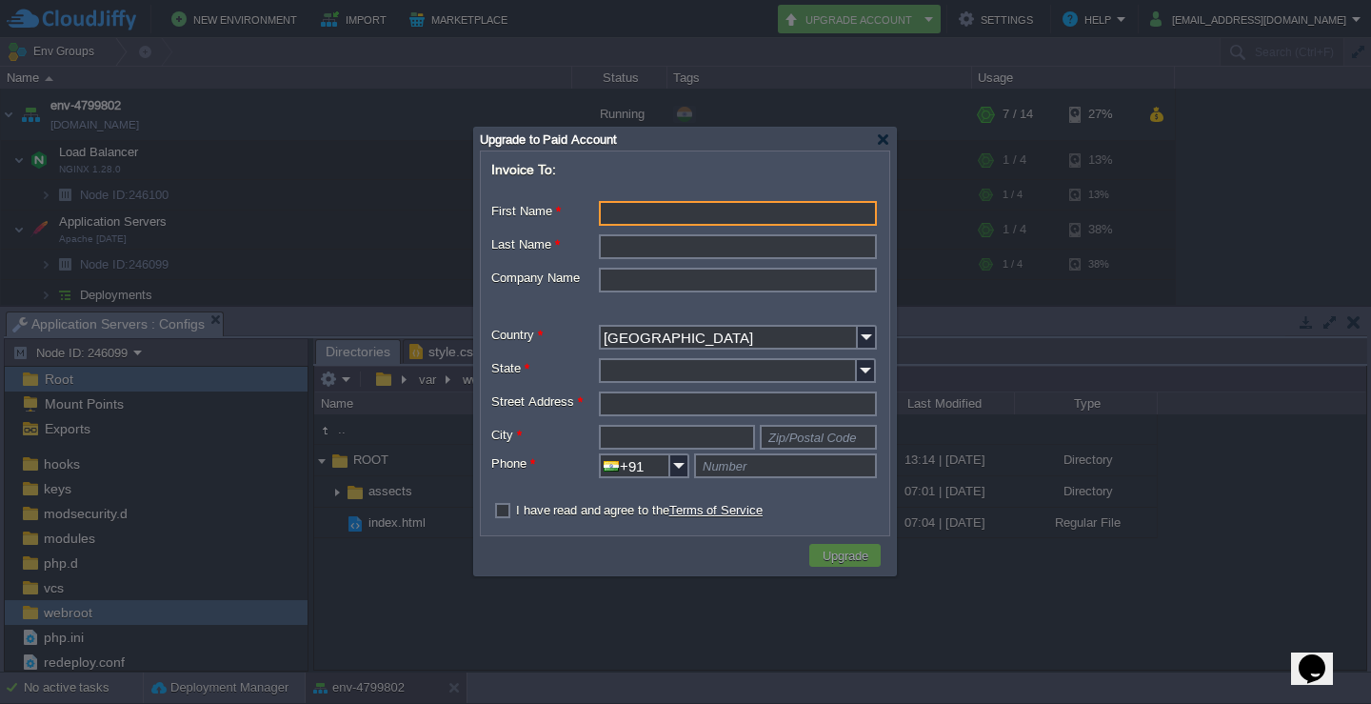
click at [707, 247] on input "Last Name *" at bounding box center [738, 246] width 278 height 25
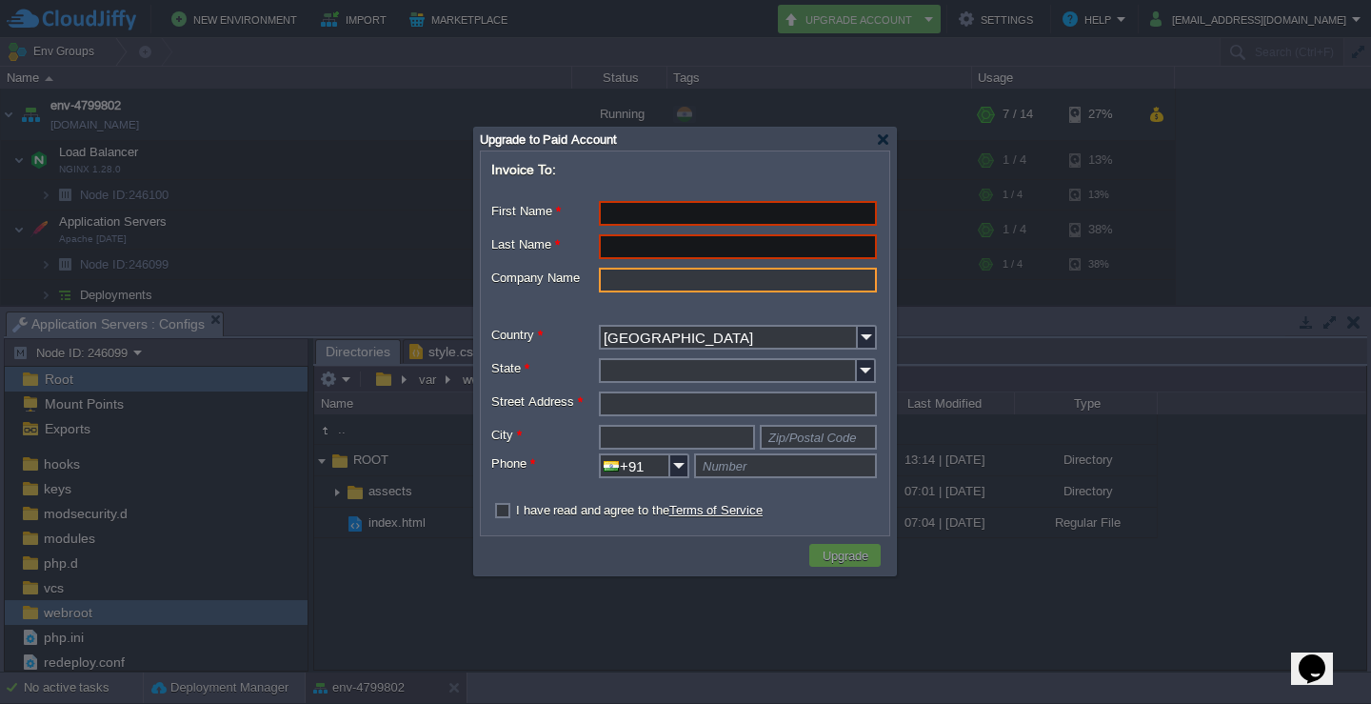
click at [679, 288] on input "Company Name" at bounding box center [738, 280] width 278 height 25
click at [870, 339] on img at bounding box center [867, 337] width 19 height 25
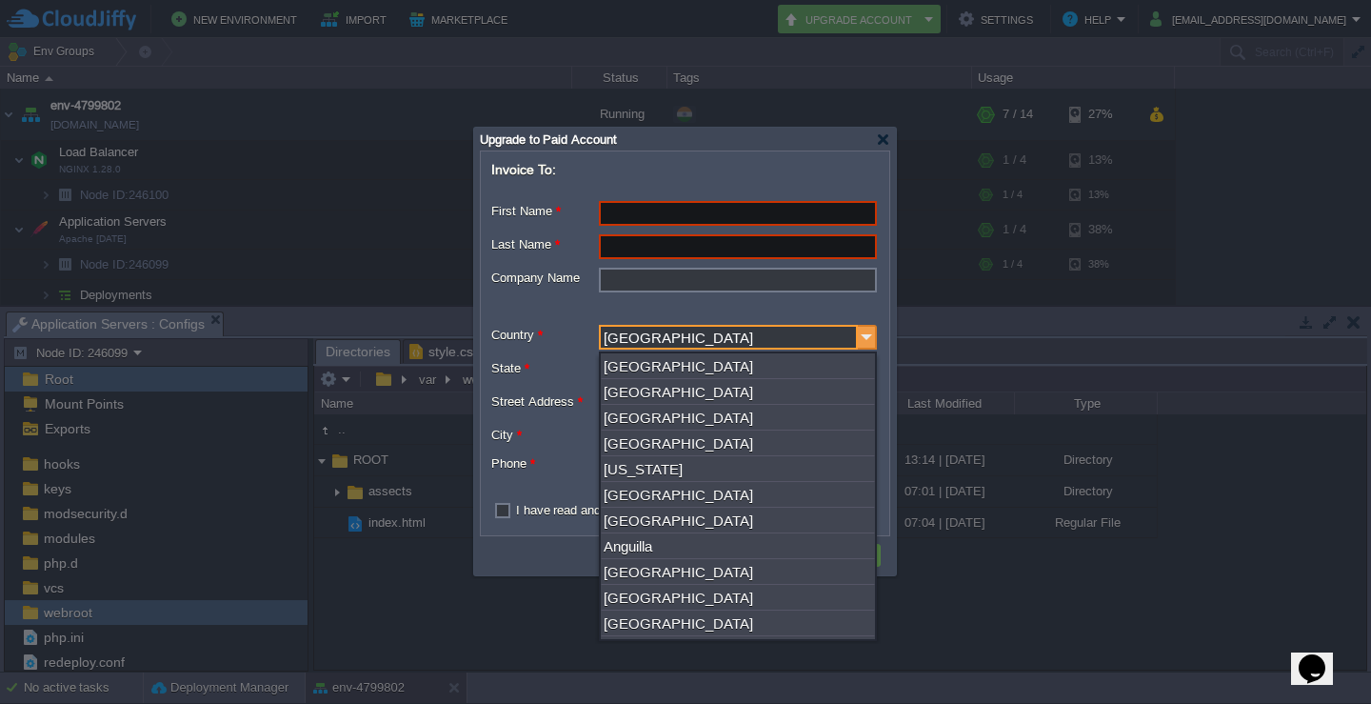
scroll to position [2407, 0]
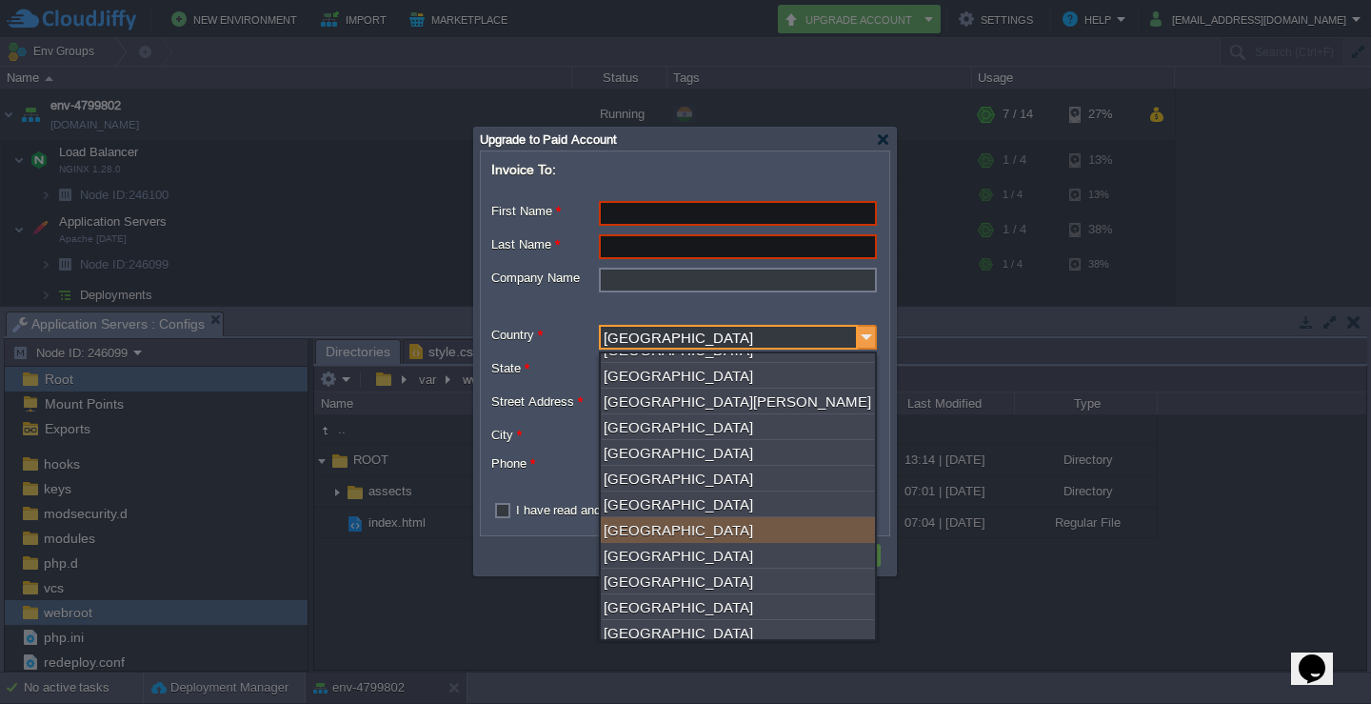
click at [870, 339] on img at bounding box center [867, 337] width 19 height 25
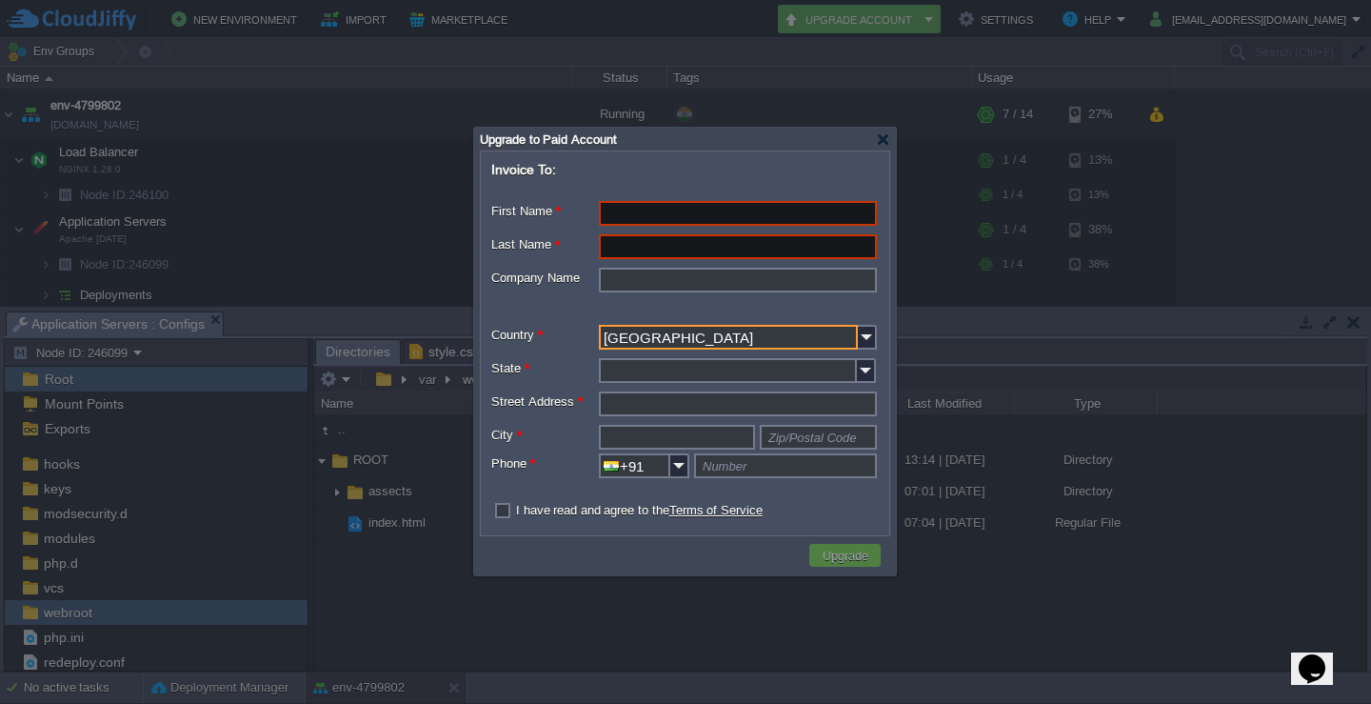
click at [663, 600] on div at bounding box center [685, 352] width 1371 height 704
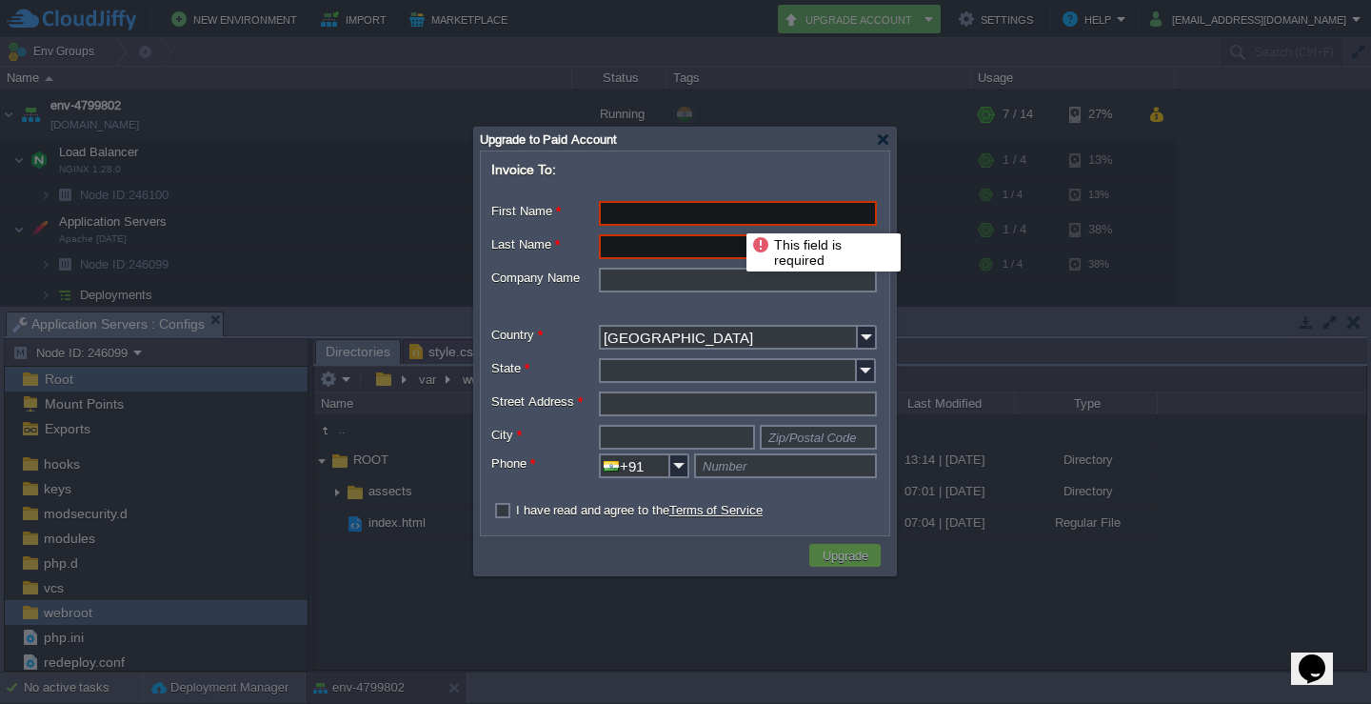
click at [732, 216] on input "First Name *" at bounding box center [738, 213] width 278 height 25
click at [885, 145] on div at bounding box center [883, 139] width 14 height 14
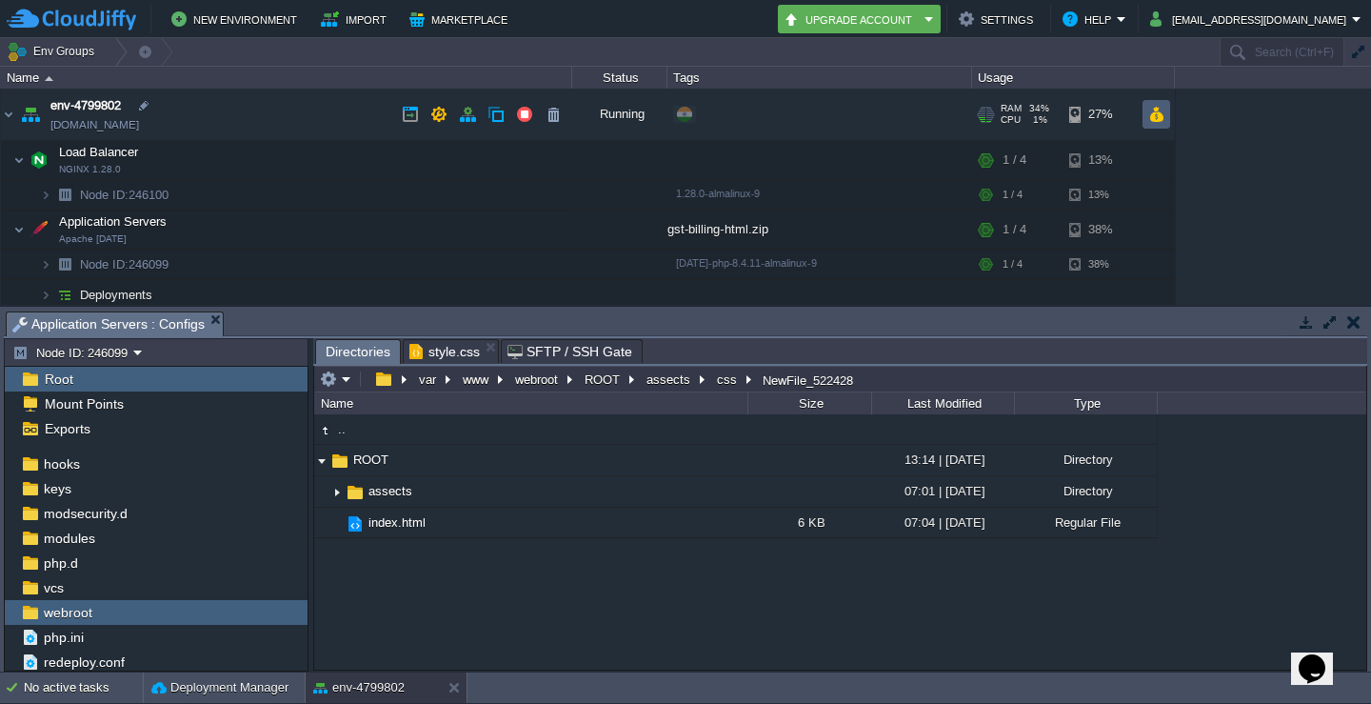
click at [1158, 113] on button "button" at bounding box center [1156, 114] width 16 height 17
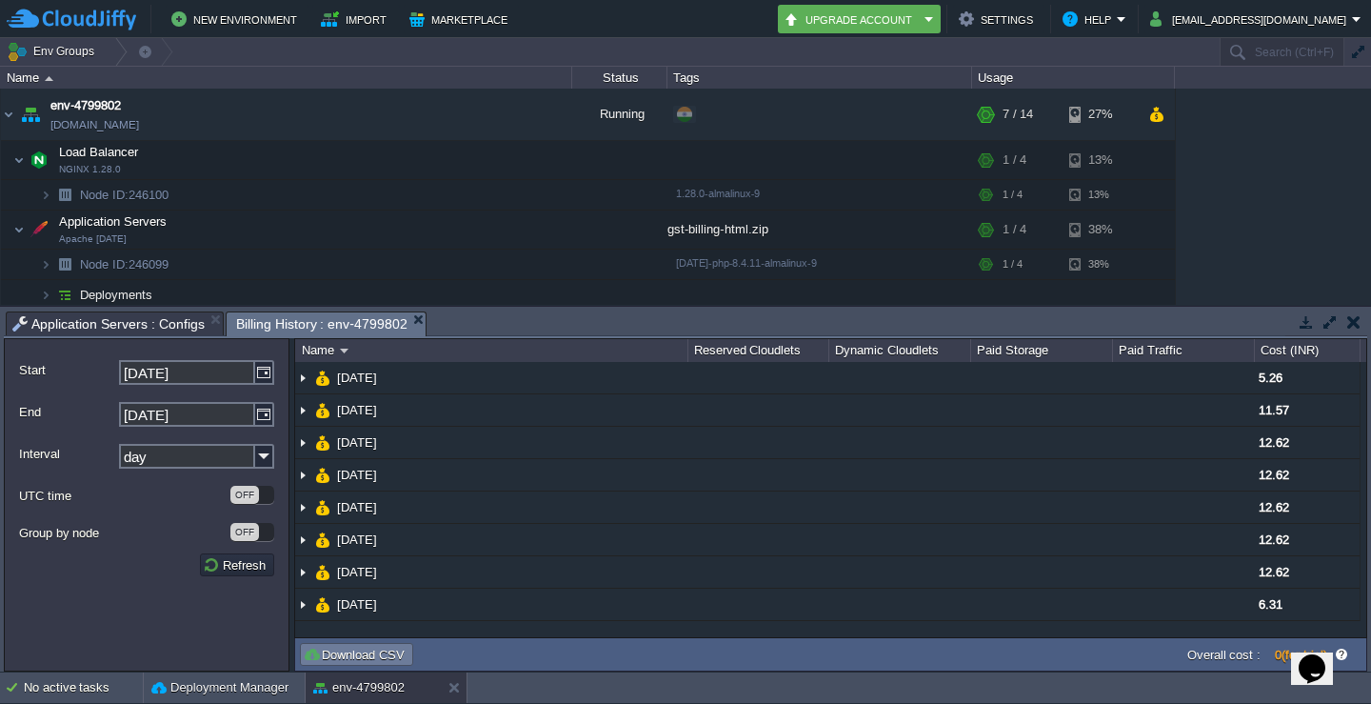
click at [365, 651] on button "Download CSV" at bounding box center [357, 654] width 108 height 17
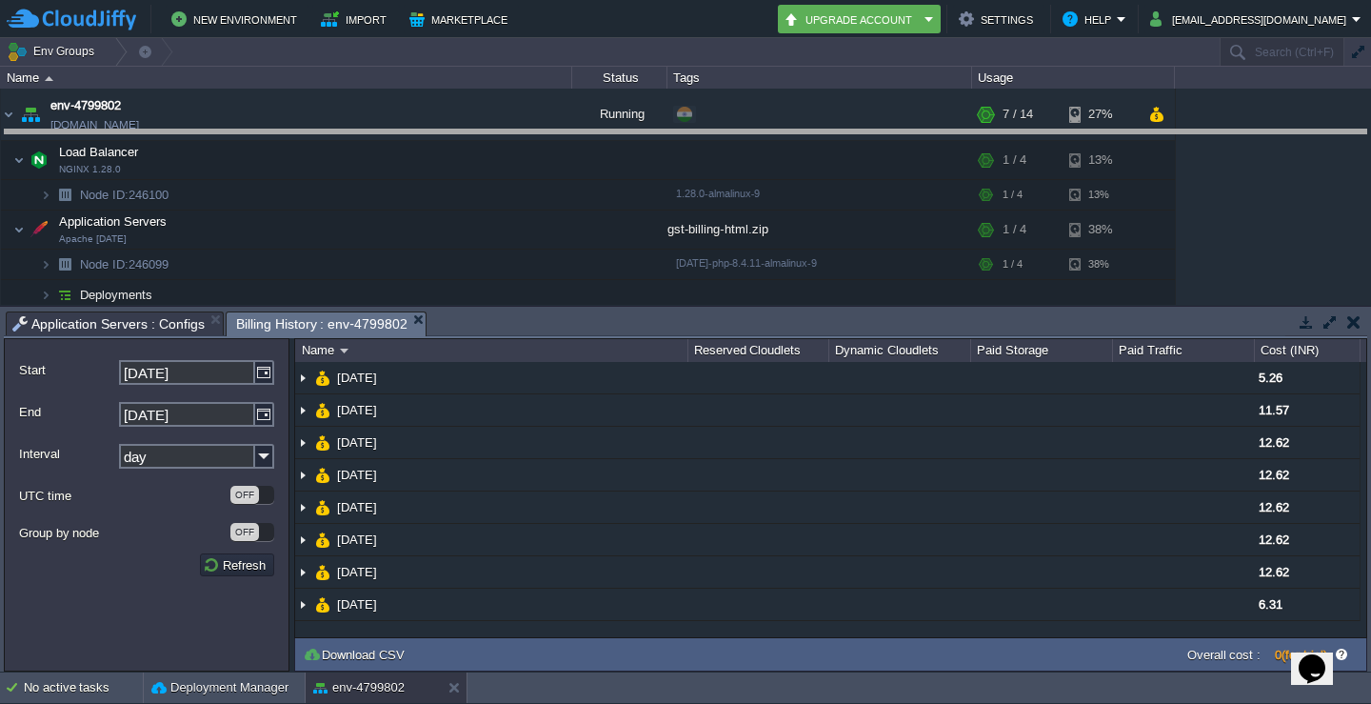
drag, startPoint x: 1101, startPoint y: 314, endPoint x: 1105, endPoint y: 132, distance: 181.9
click at [1105, 132] on body "New Environment Import Marketplace Bonus ₹0.00 Upgrade Account Settings Help [E…" at bounding box center [685, 352] width 1371 height 704
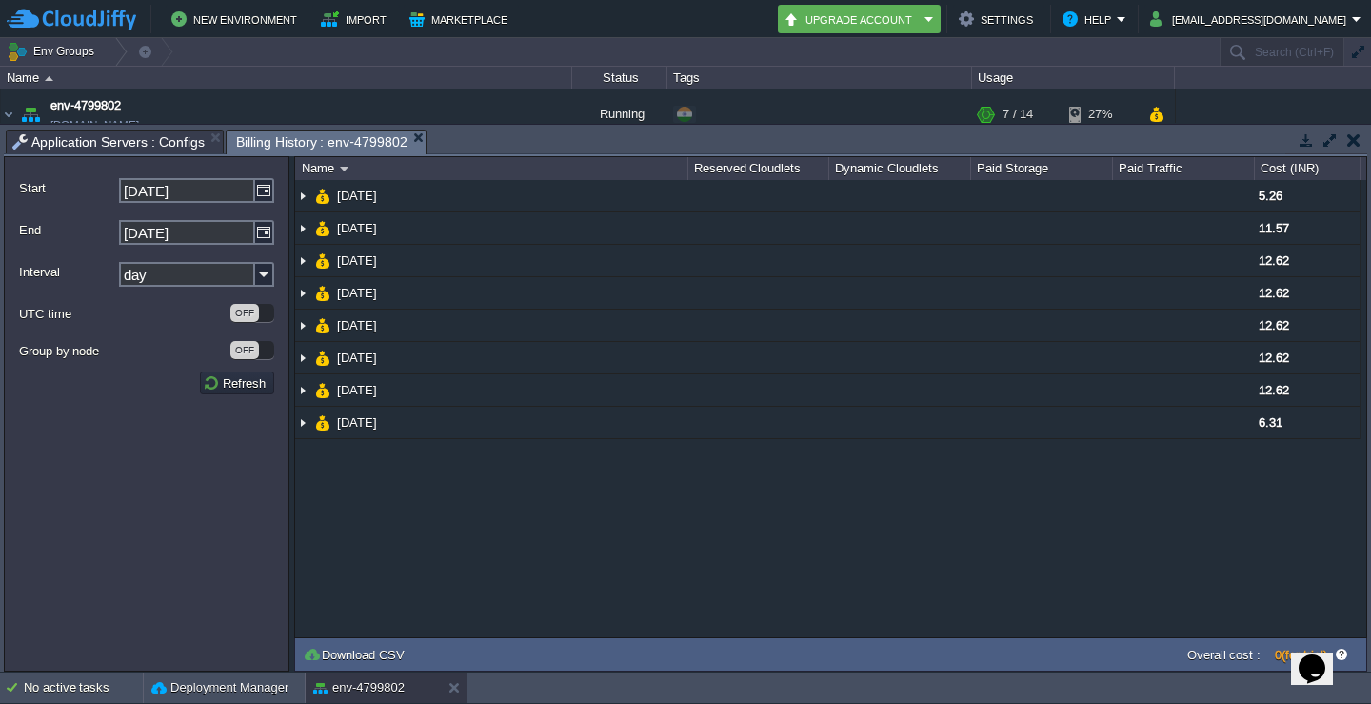
click at [1356, 136] on button "button" at bounding box center [1353, 139] width 13 height 17
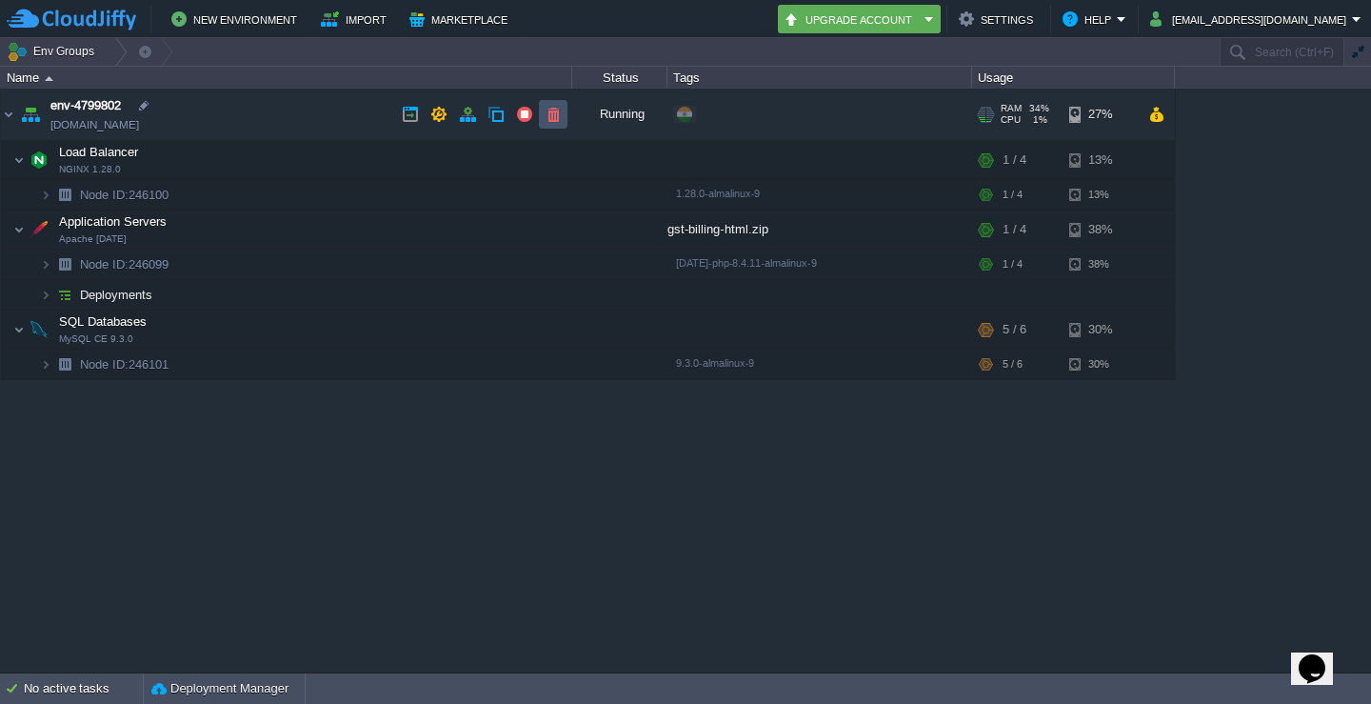
click at [560, 120] on button "button" at bounding box center [553, 114] width 17 height 17
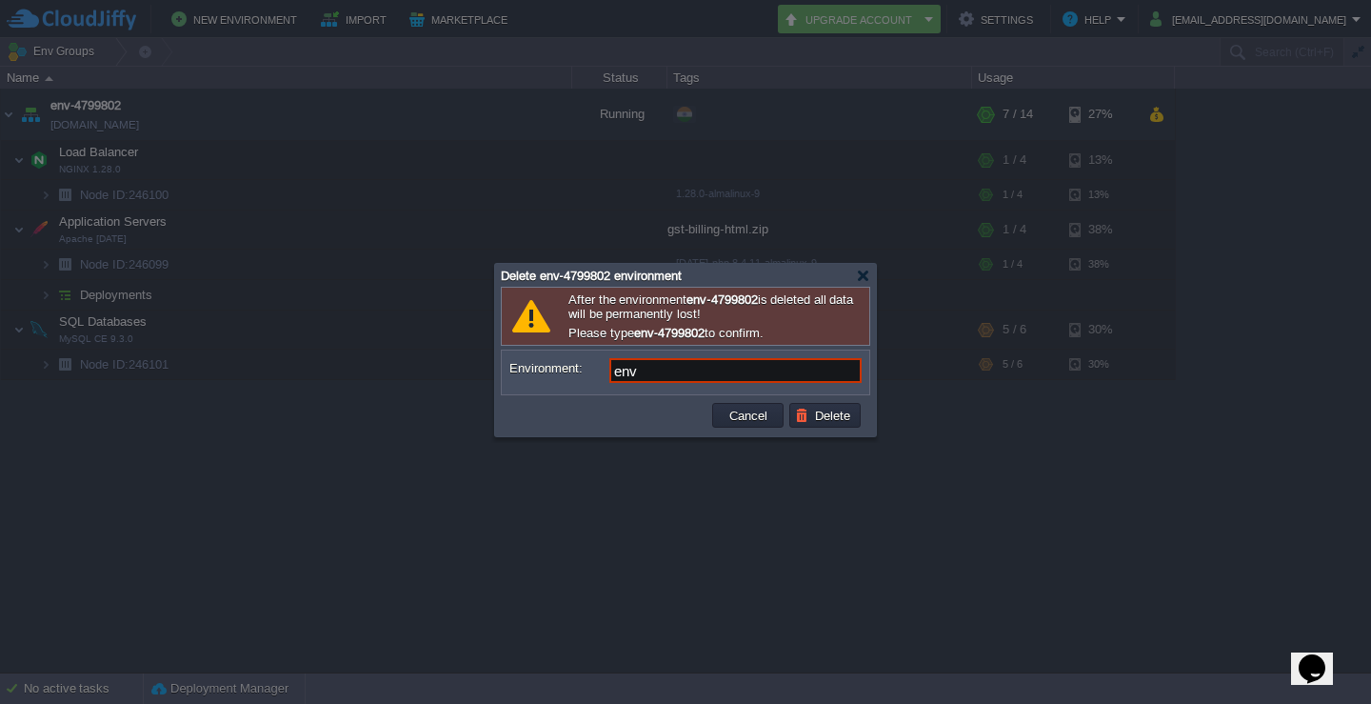
click at [638, 538] on div at bounding box center [685, 352] width 1371 height 704
click at [673, 379] on input "env" at bounding box center [735, 370] width 252 height 25
type input "env-4799802"
click at [842, 421] on button "Delete" at bounding box center [825, 415] width 61 height 17
